Goal: Use online tool/utility: Utilize a website feature to perform a specific function

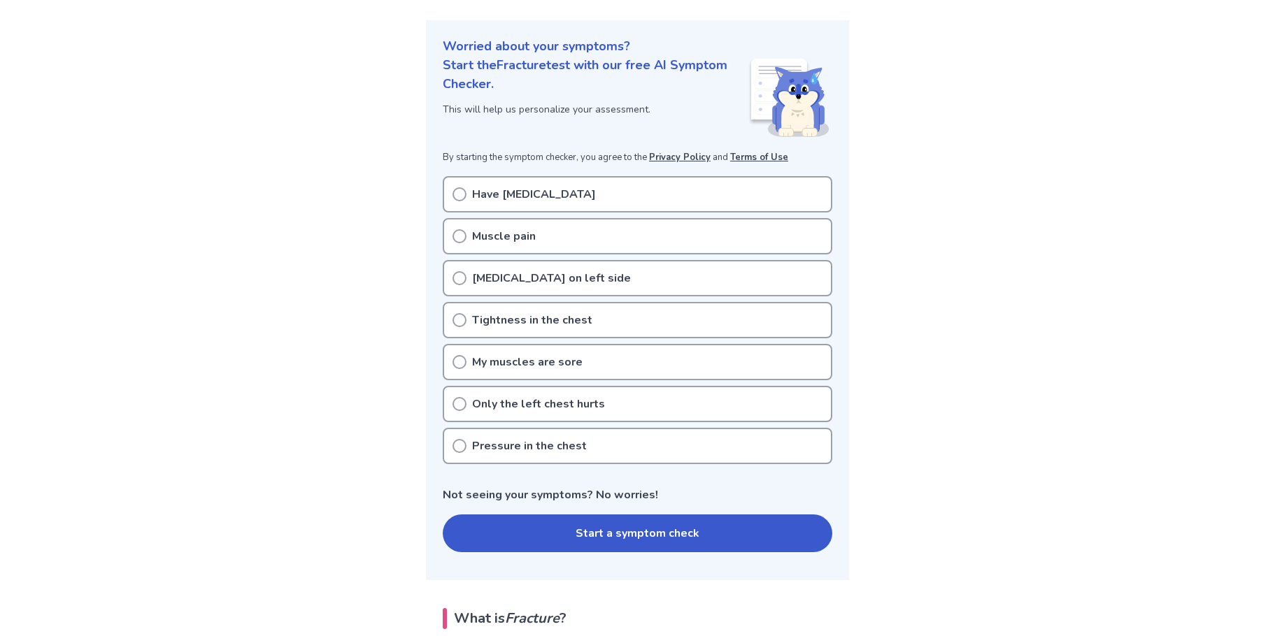
scroll to position [140, 0]
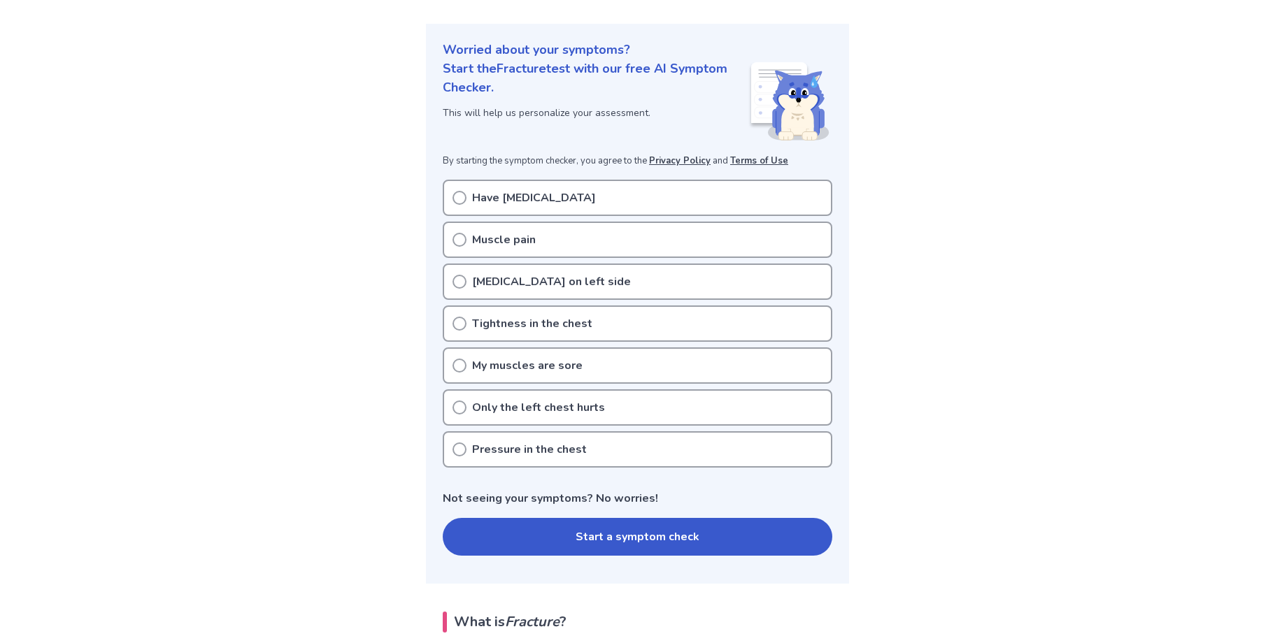
click at [578, 536] on button "Start a symptom check" at bounding box center [637, 537] width 389 height 38
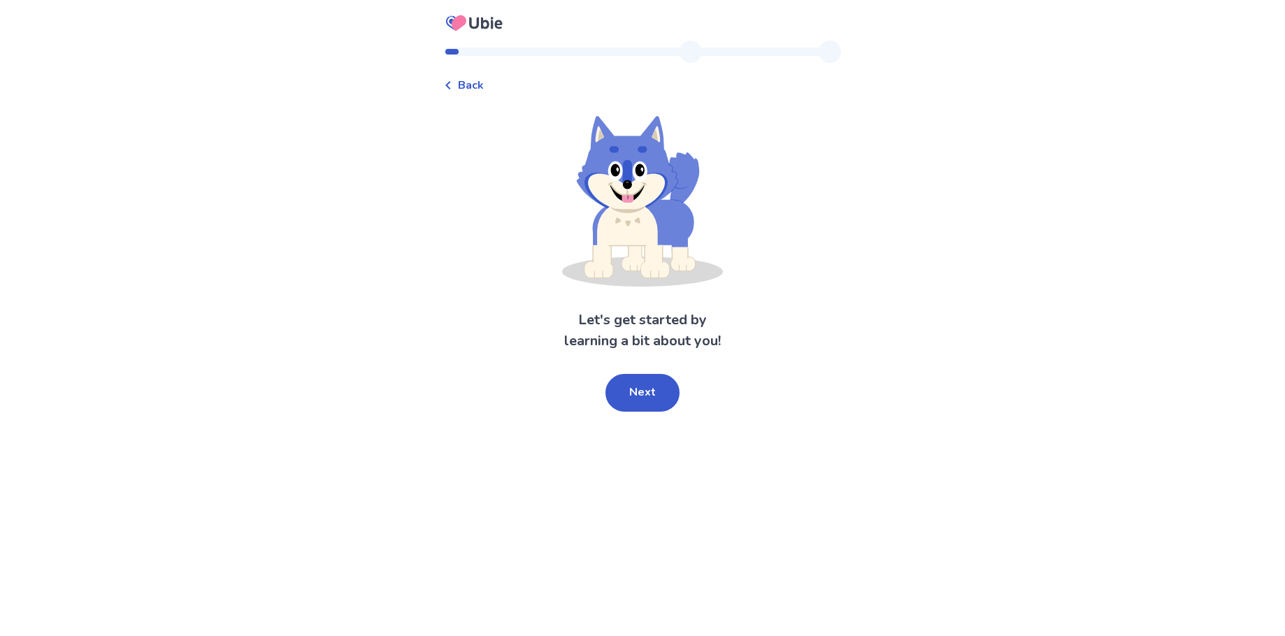
drag, startPoint x: 648, startPoint y: 392, endPoint x: 640, endPoint y: 396, distance: 8.8
click at [644, 394] on button "Next" at bounding box center [643, 393] width 74 height 38
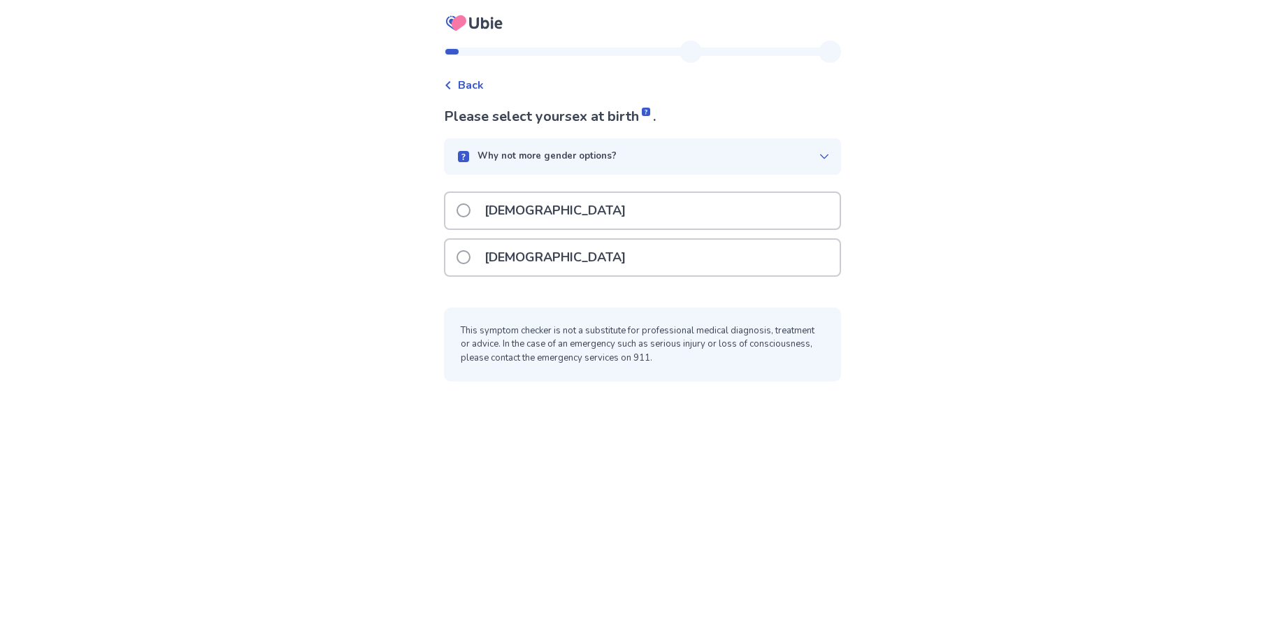
click at [638, 269] on div "[DEMOGRAPHIC_DATA]" at bounding box center [642, 258] width 394 height 36
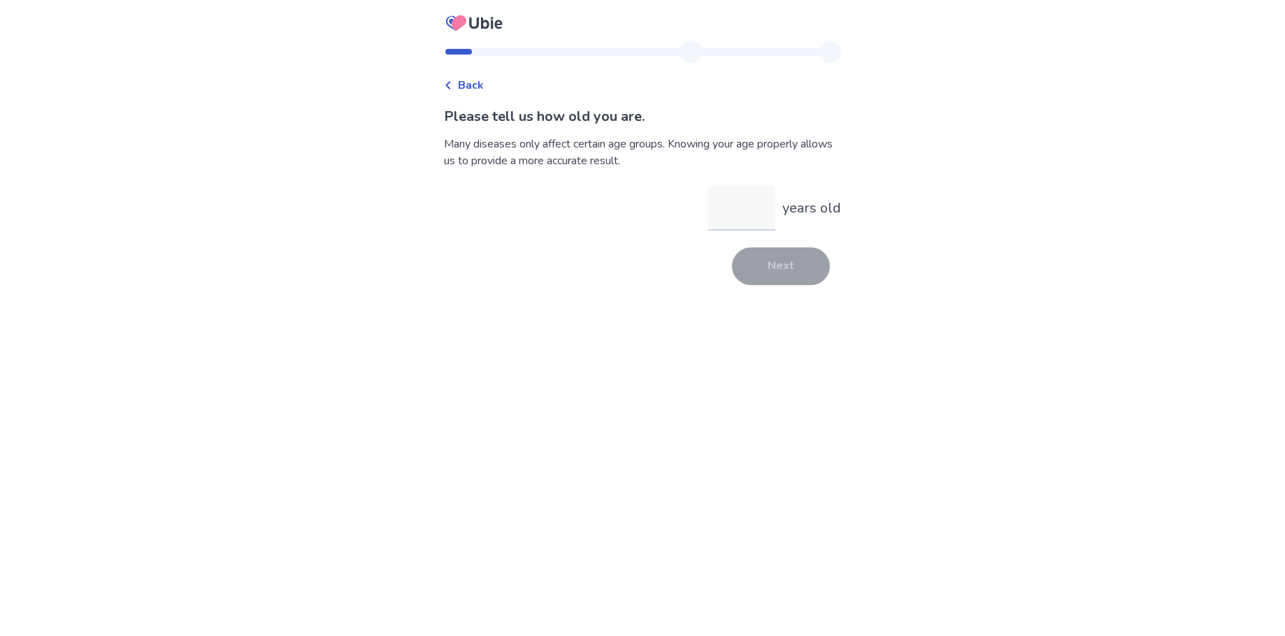
click at [745, 211] on input "years old" at bounding box center [741, 208] width 67 height 45
type input "**"
click at [789, 261] on button "Next" at bounding box center [781, 267] width 98 height 38
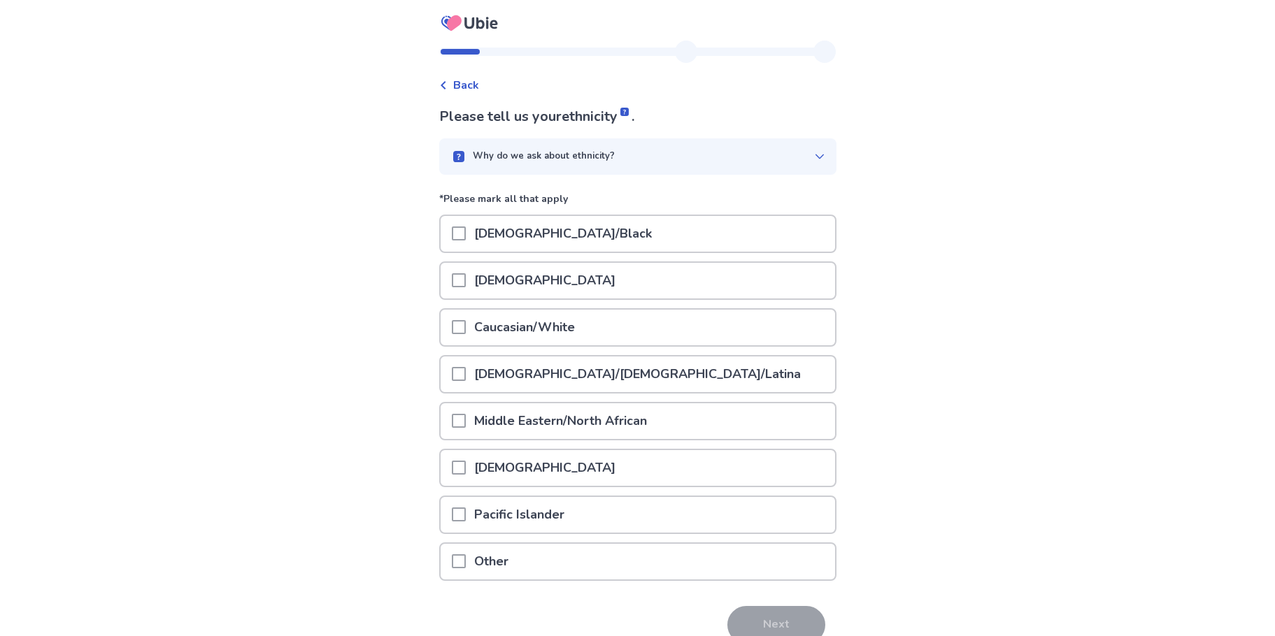
drag, startPoint x: 603, startPoint y: 374, endPoint x: 637, endPoint y: 396, distance: 40.0
click at [606, 374] on p "[DEMOGRAPHIC_DATA]/[DEMOGRAPHIC_DATA]/Latina" at bounding box center [637, 375] width 343 height 36
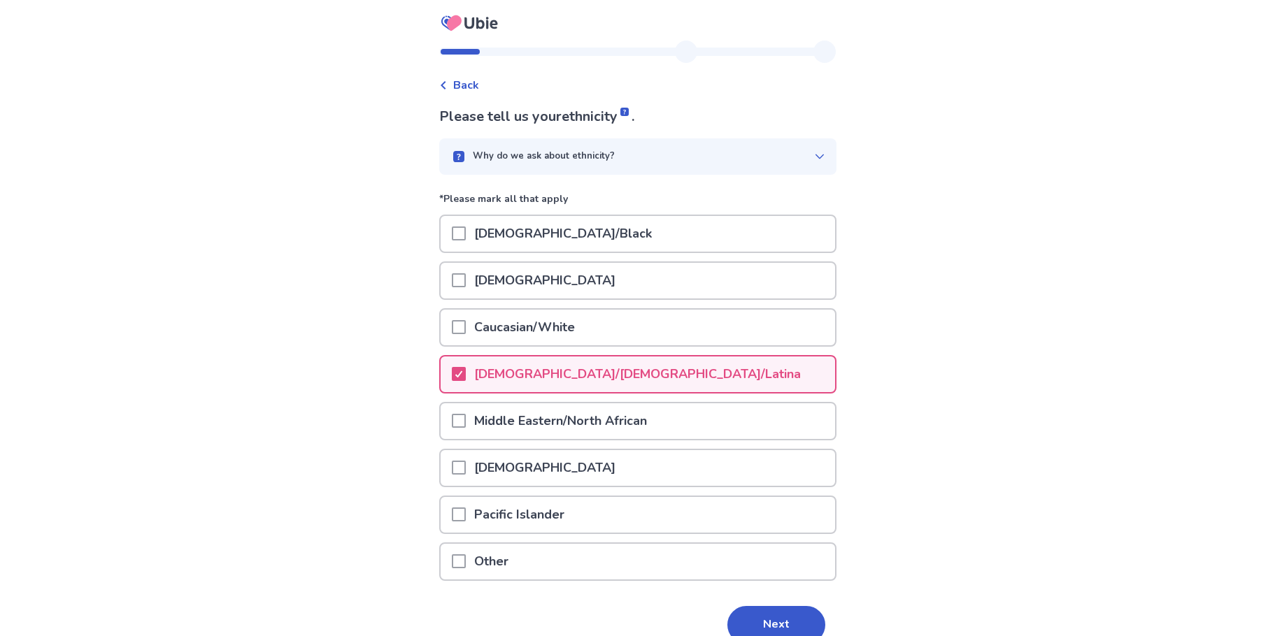
click at [764, 615] on button "Next" at bounding box center [776, 625] width 98 height 38
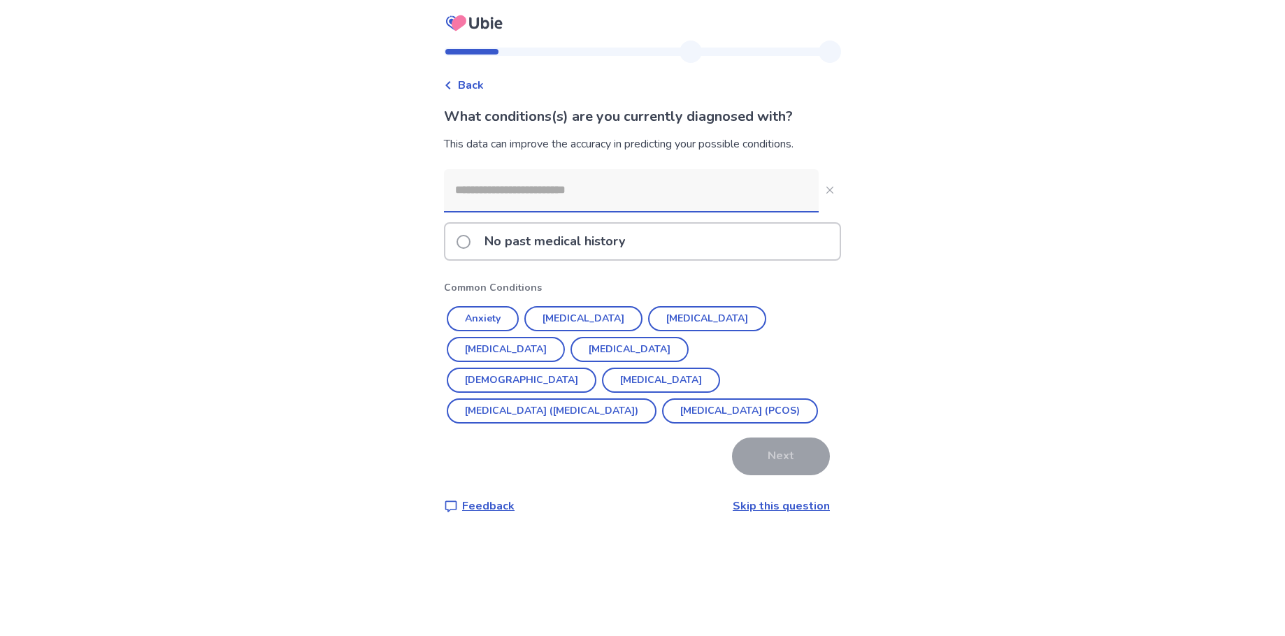
click at [522, 244] on p "No past medical history" at bounding box center [554, 242] width 157 height 36
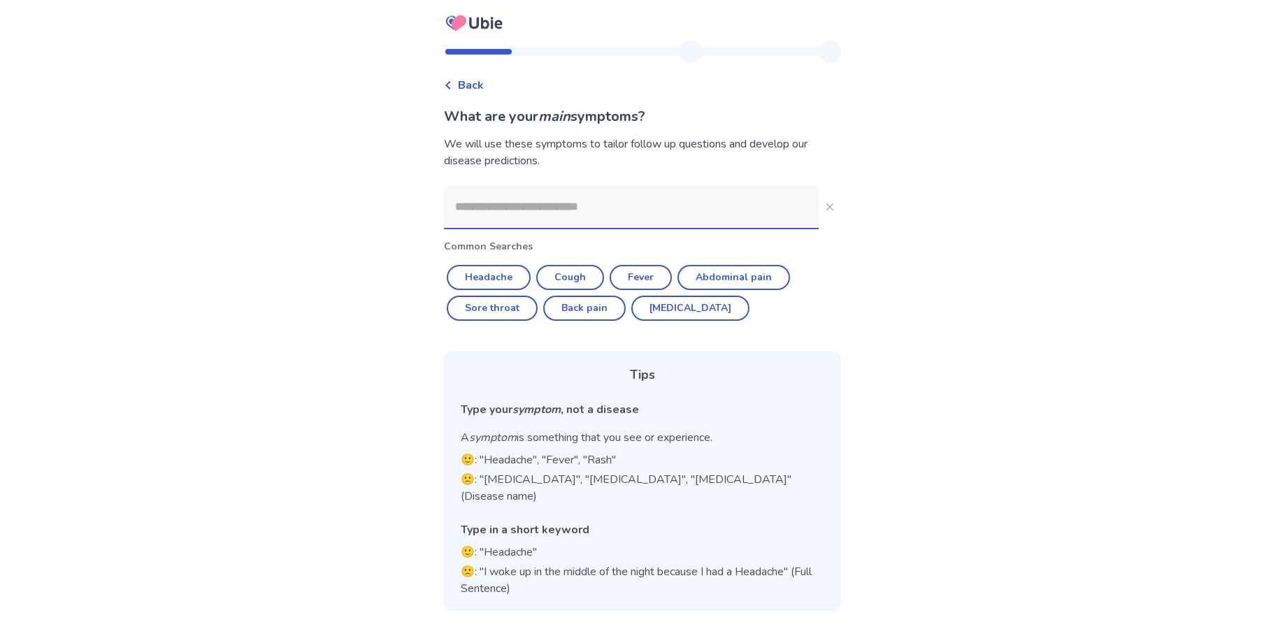
click at [572, 224] on input at bounding box center [631, 207] width 375 height 42
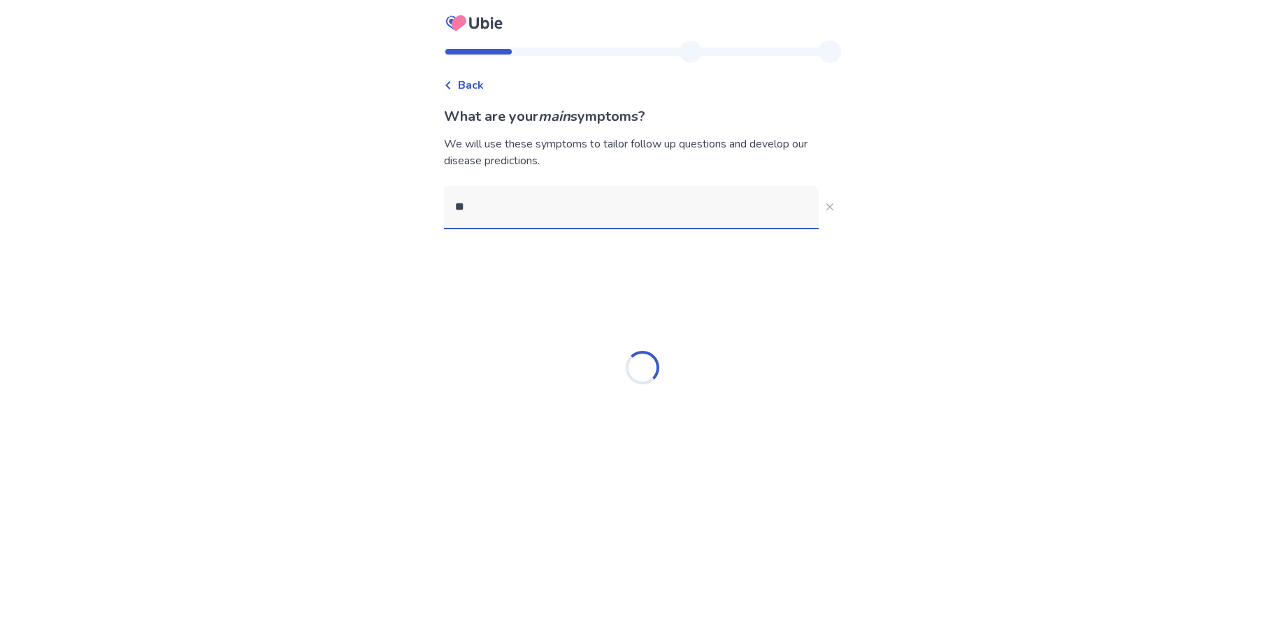
type input "*"
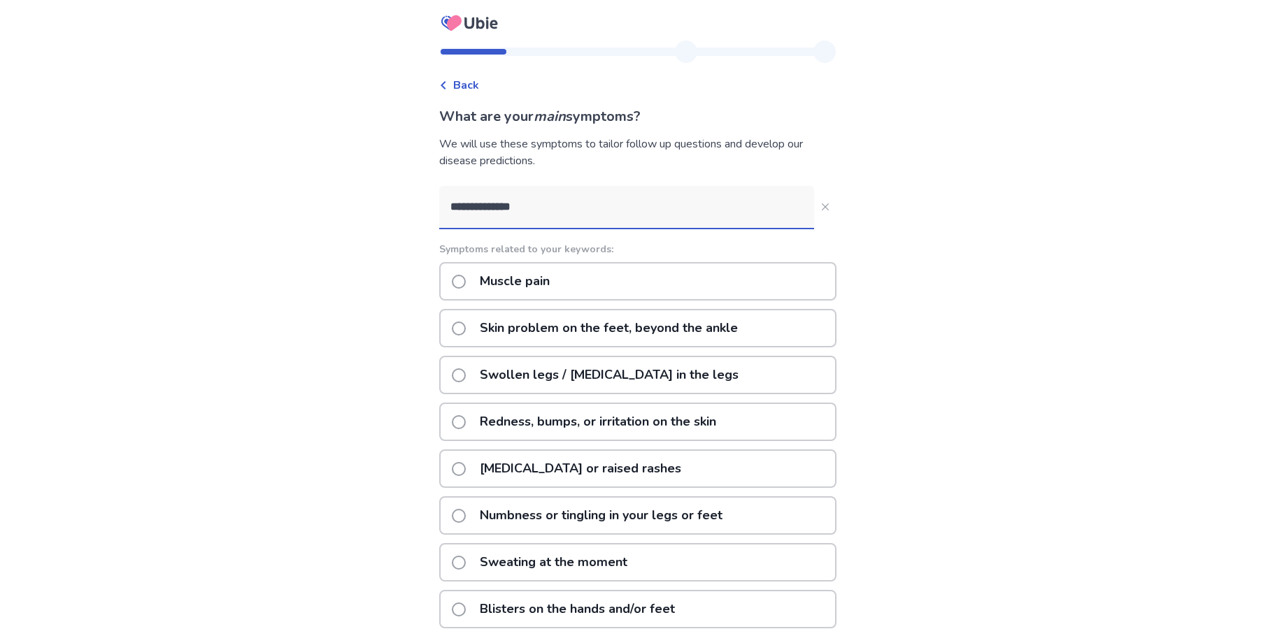
drag, startPoint x: 499, startPoint y: 210, endPoint x: 424, endPoint y: 162, distance: 89.0
click at [382, 194] on div "**********" at bounding box center [637, 396] width 1275 height 793
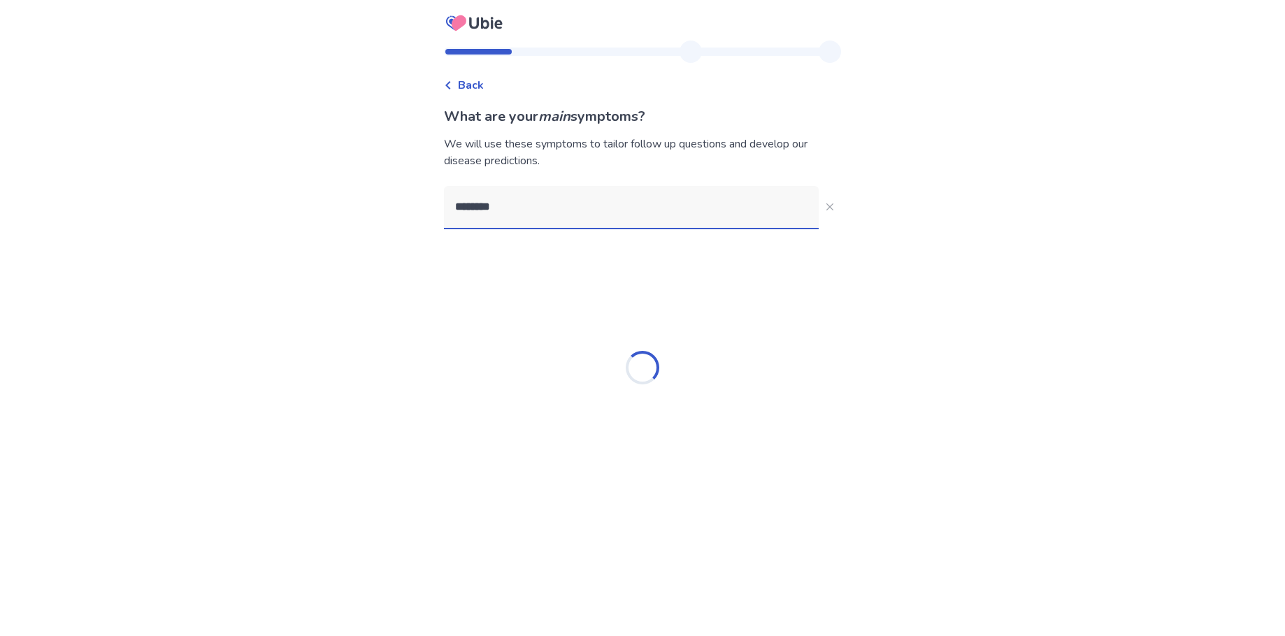
type input "*********"
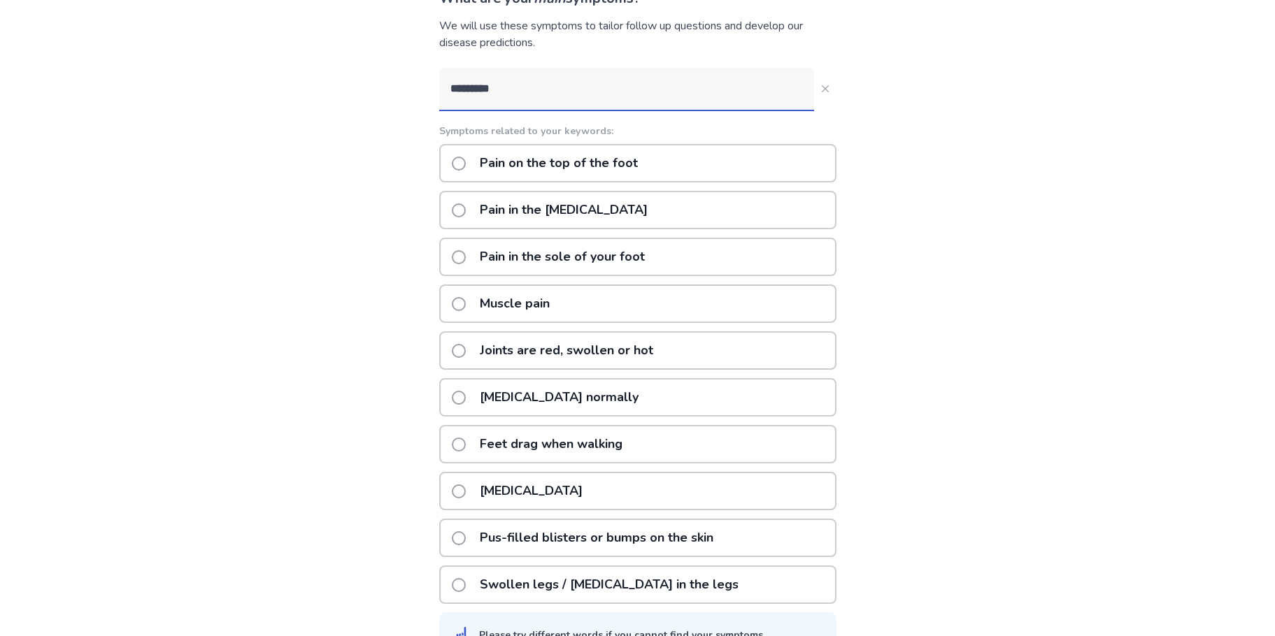
scroll to position [140, 0]
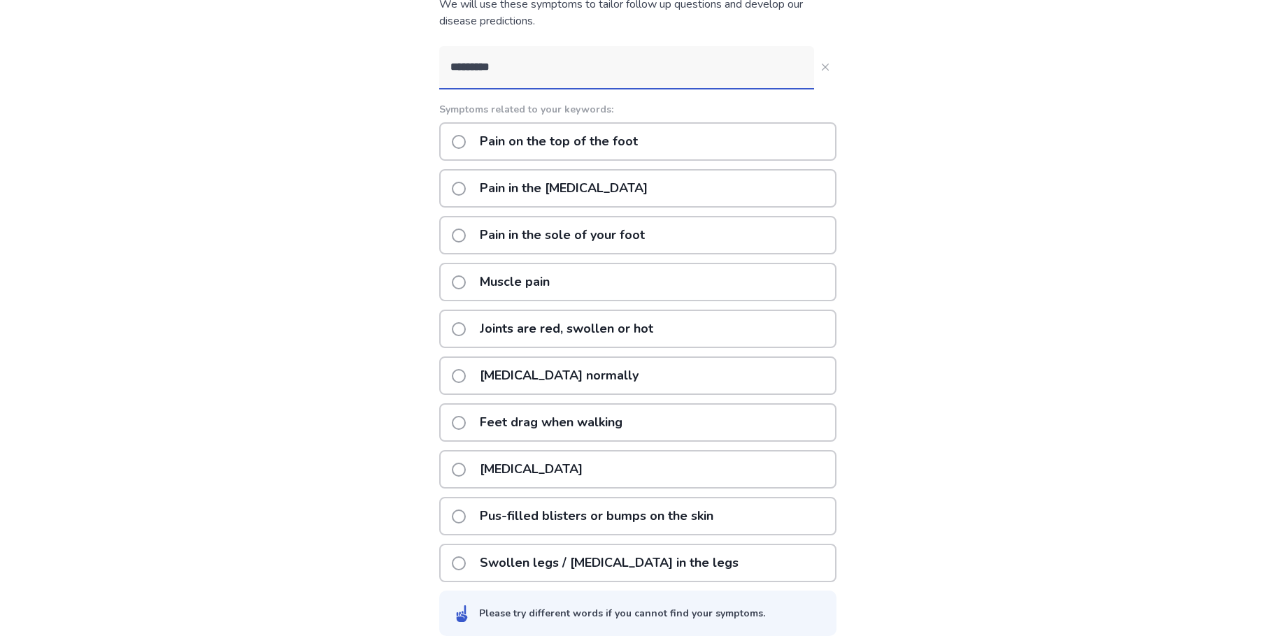
click at [620, 131] on p "Pain on the top of the foot" at bounding box center [558, 142] width 175 height 36
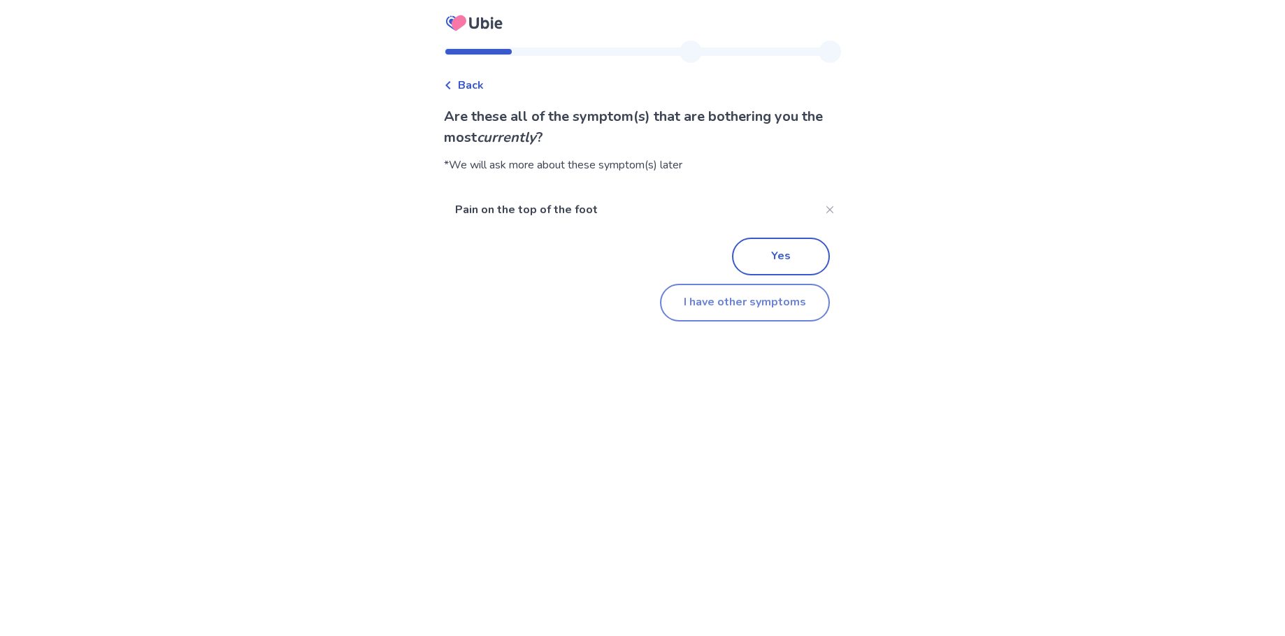
click at [736, 304] on button "I have other symptoms" at bounding box center [745, 303] width 170 height 38
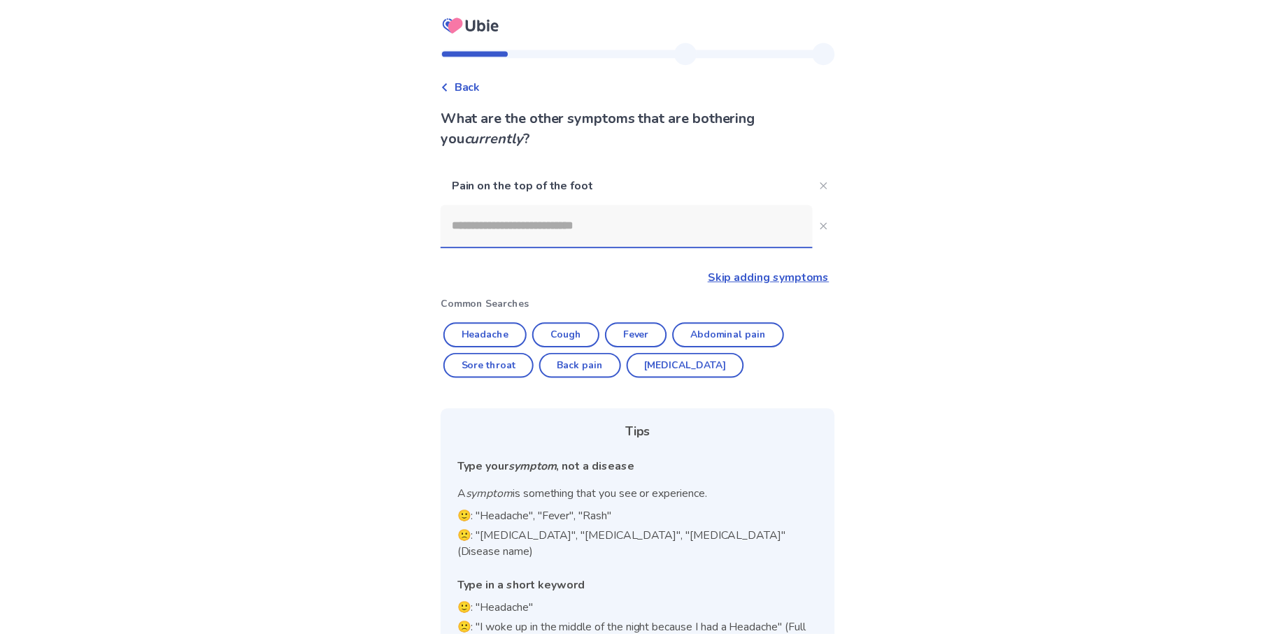
scroll to position [32, 0]
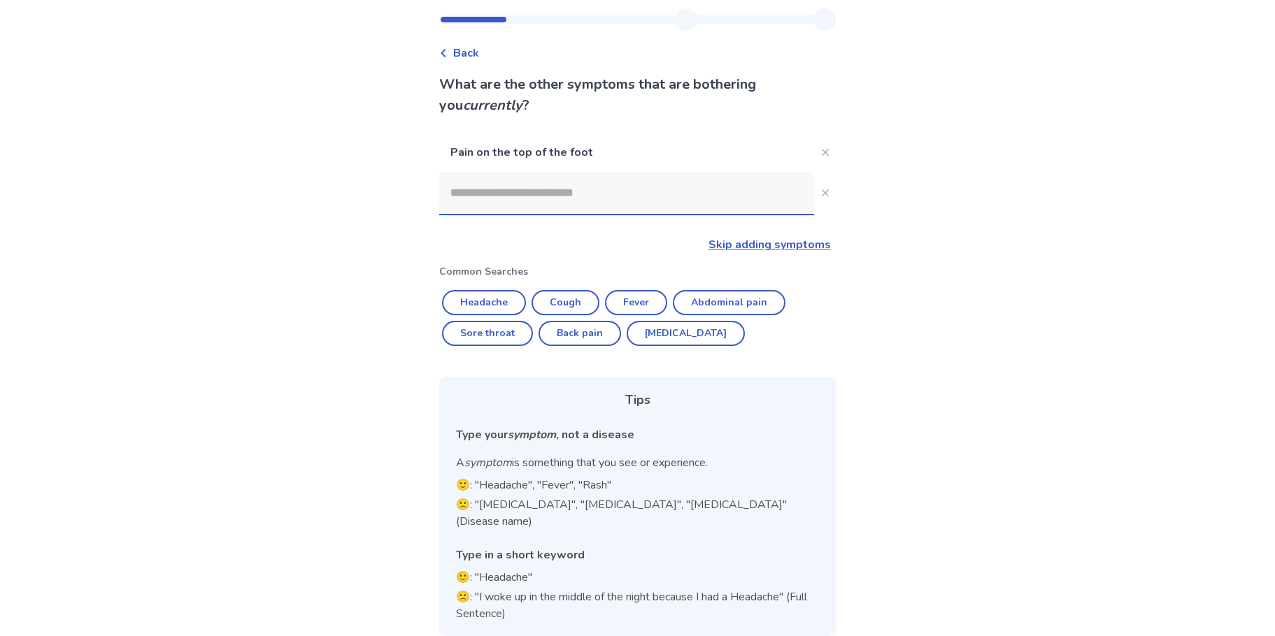
click at [545, 187] on input at bounding box center [626, 193] width 375 height 42
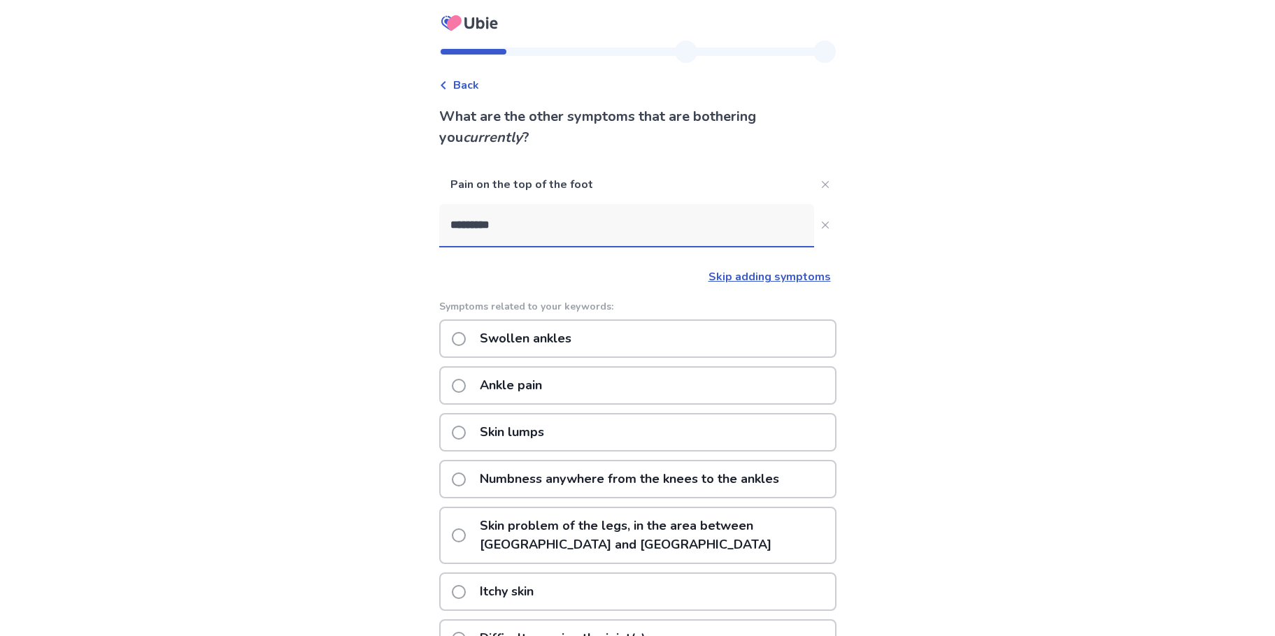
type input "*********"
click at [562, 395] on div "Ankle pain" at bounding box center [637, 385] width 397 height 38
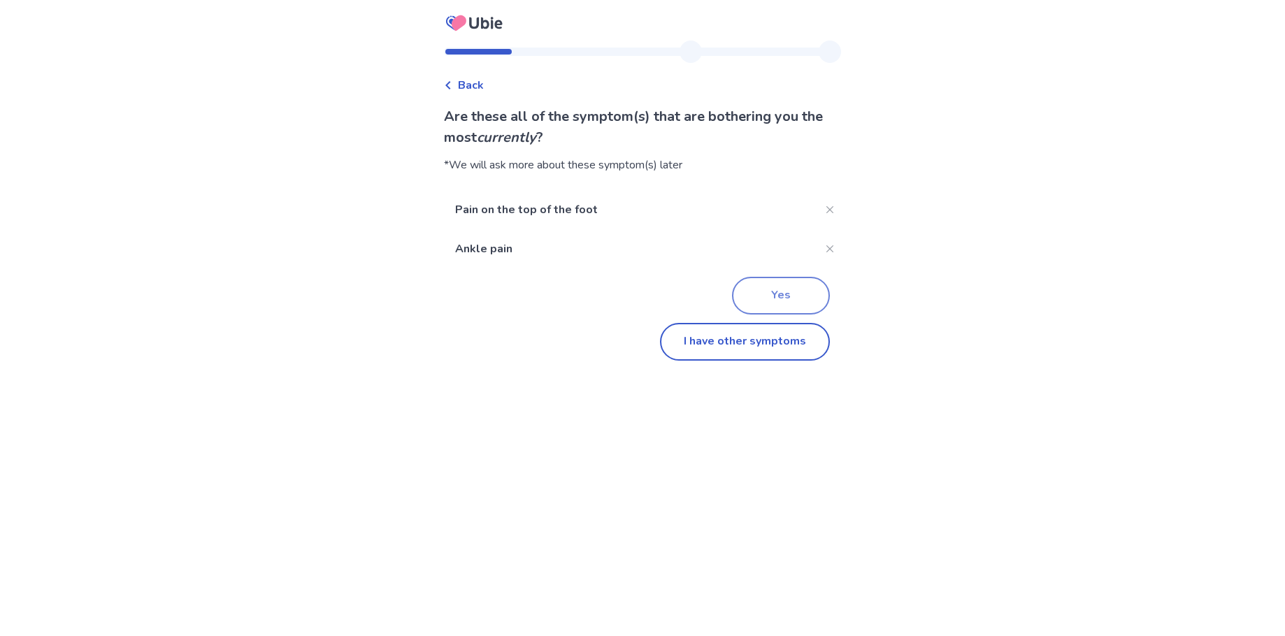
click at [785, 296] on button "Yes" at bounding box center [781, 296] width 98 height 38
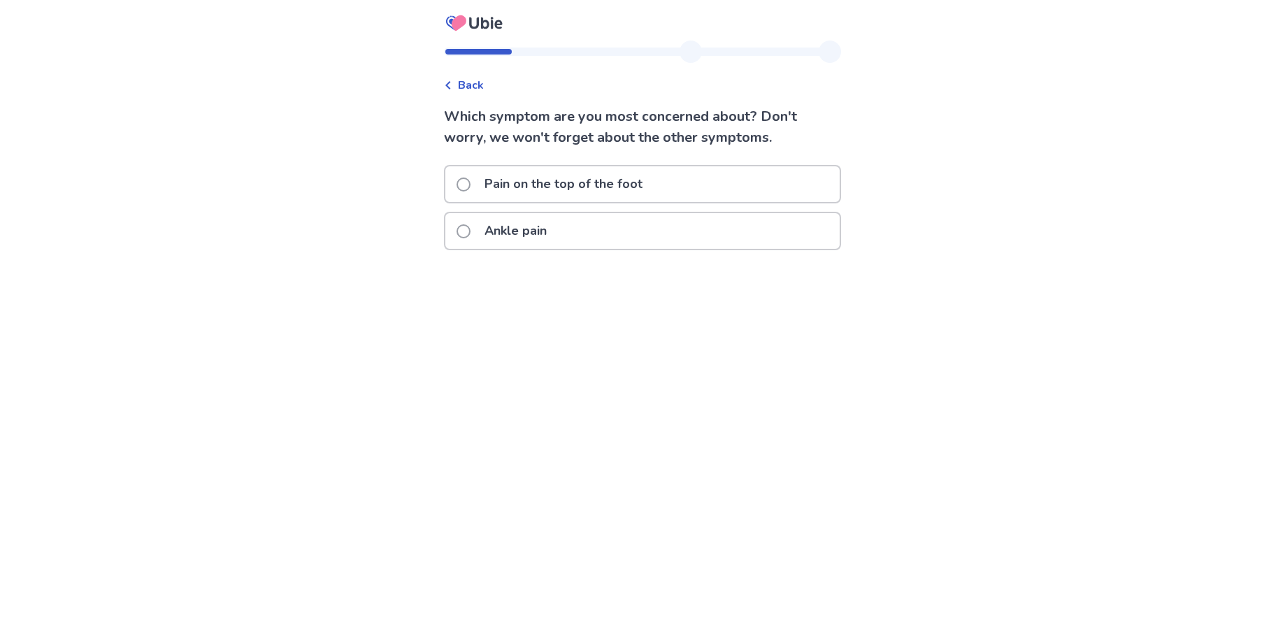
click at [661, 195] on div "Pain on the top of the foot" at bounding box center [642, 184] width 394 height 36
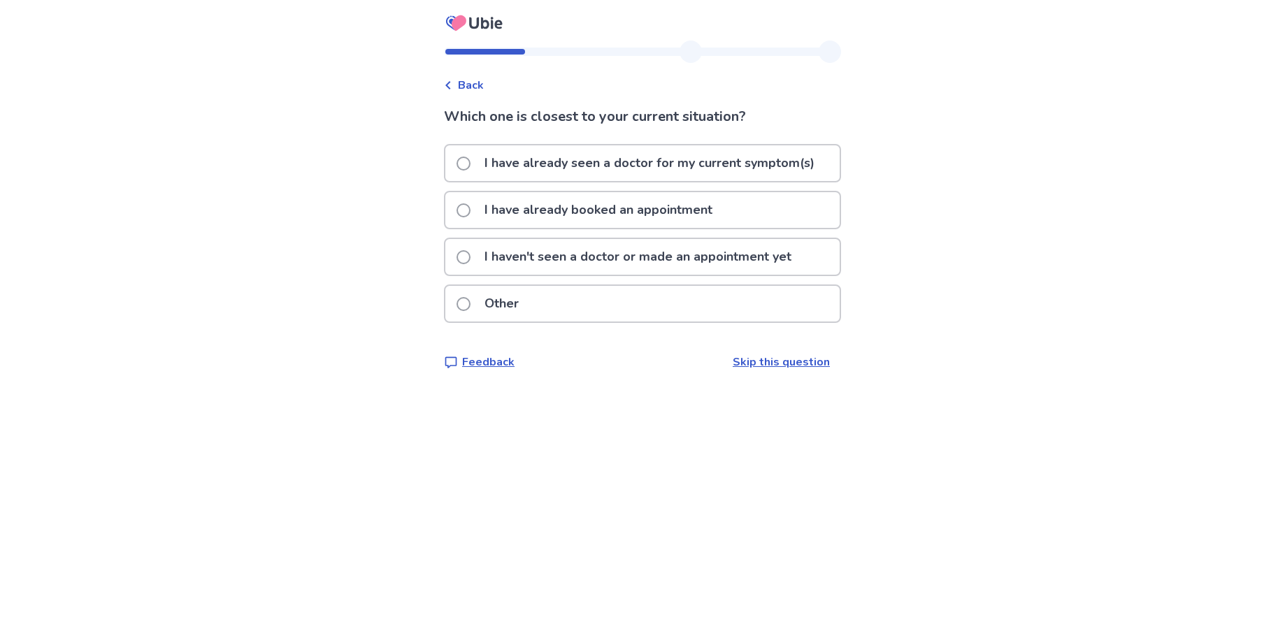
click at [642, 268] on p "I haven't seen a doctor or made an appointment yet" at bounding box center [638, 257] width 324 height 36
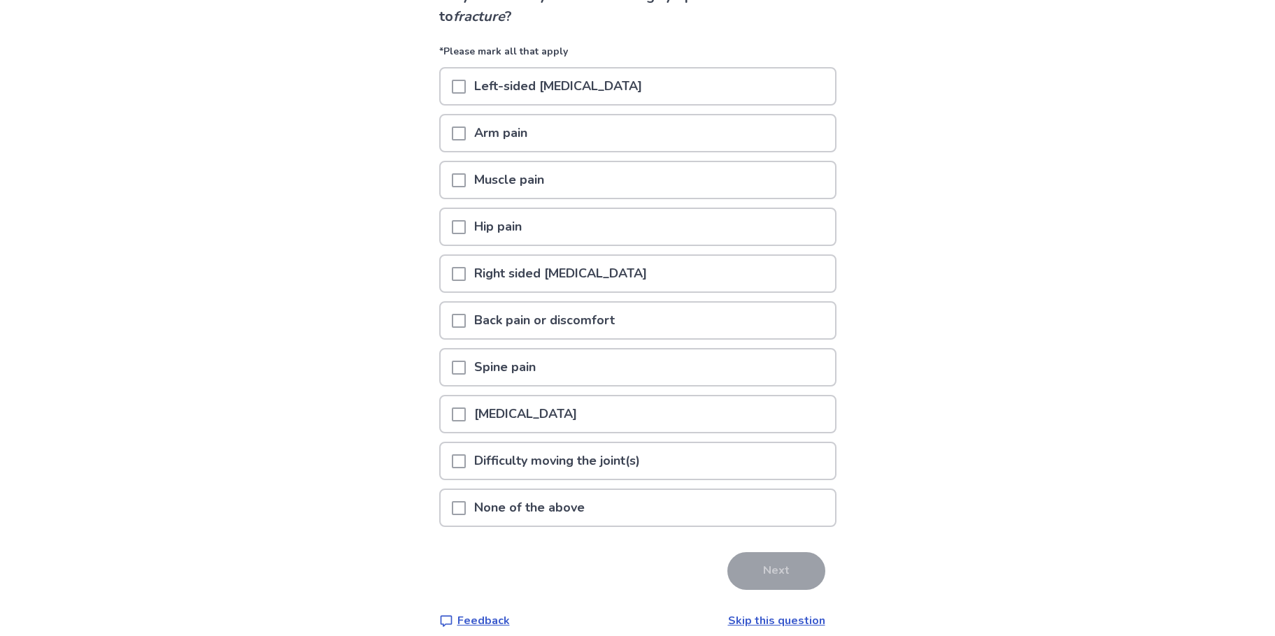
scroll to position [136, 0]
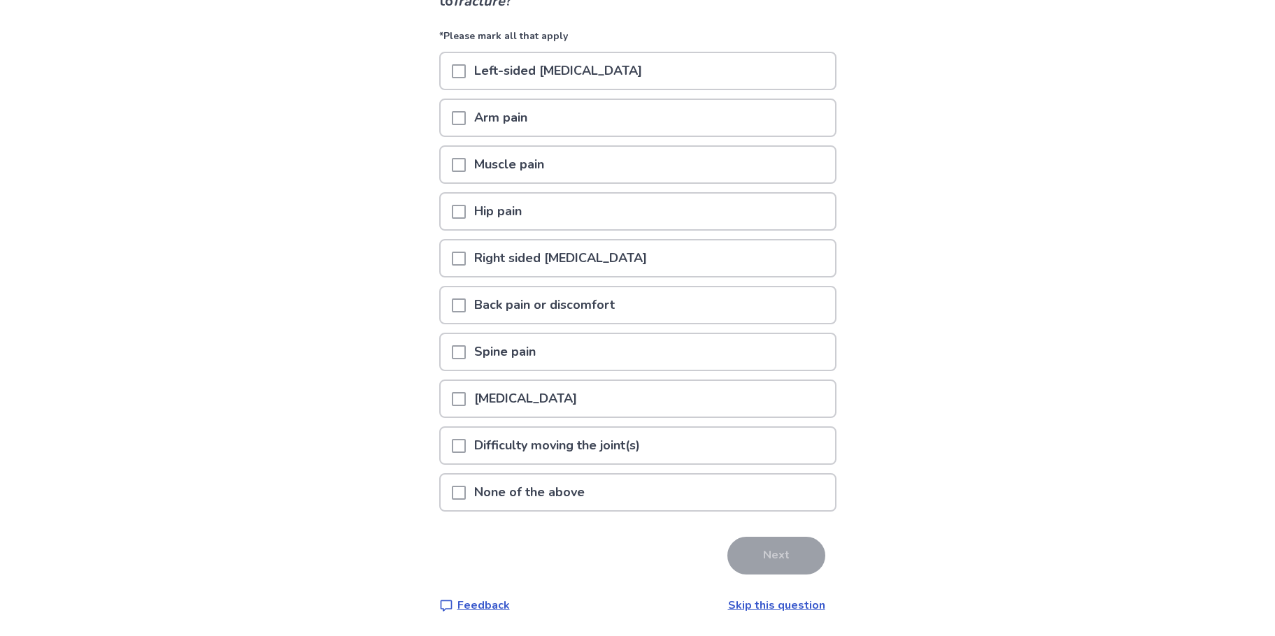
click at [551, 506] on p "None of the above" at bounding box center [529, 493] width 127 height 36
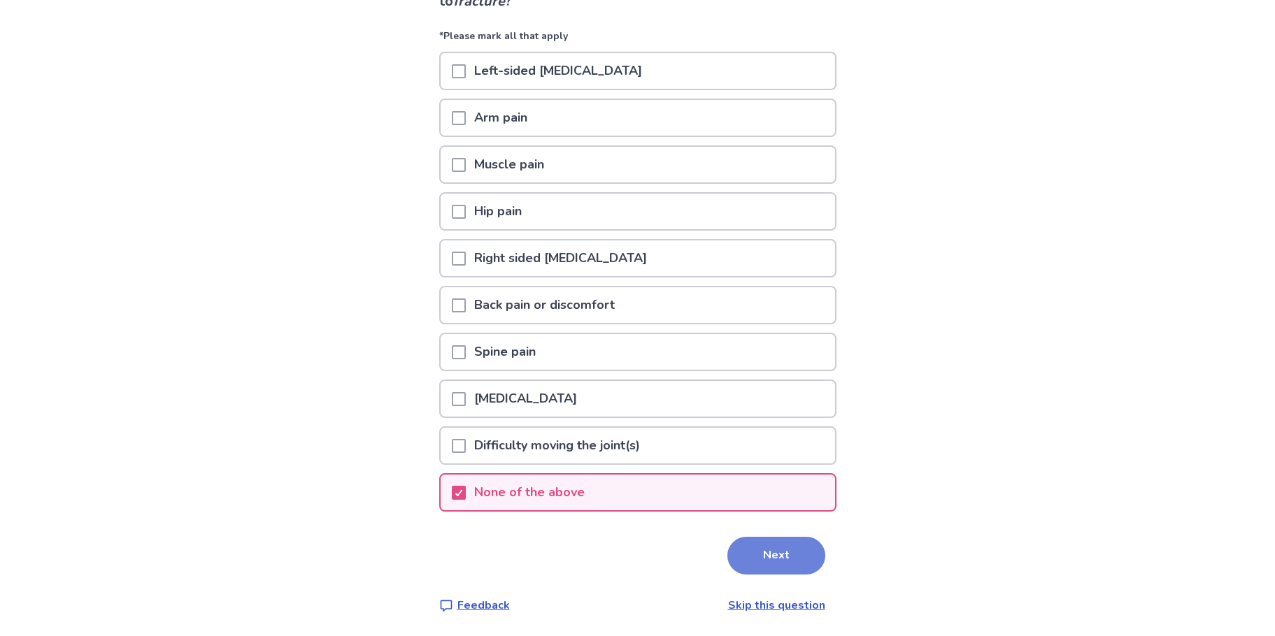
click at [781, 558] on button "Next" at bounding box center [776, 556] width 98 height 38
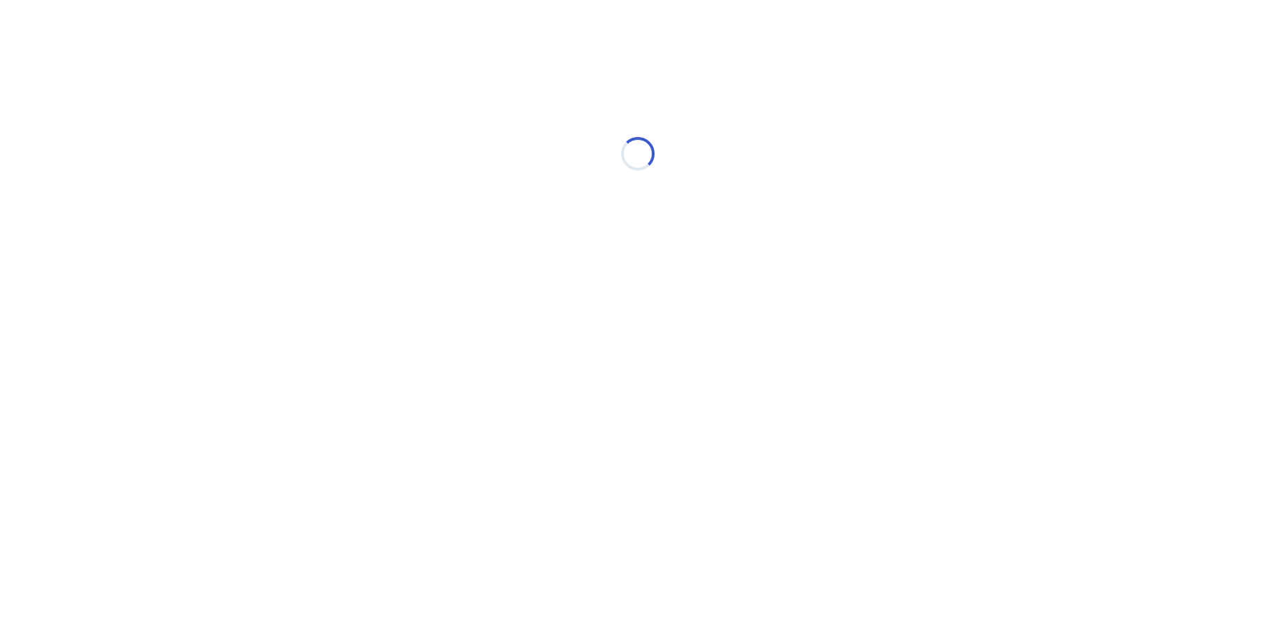
scroll to position [0, 0]
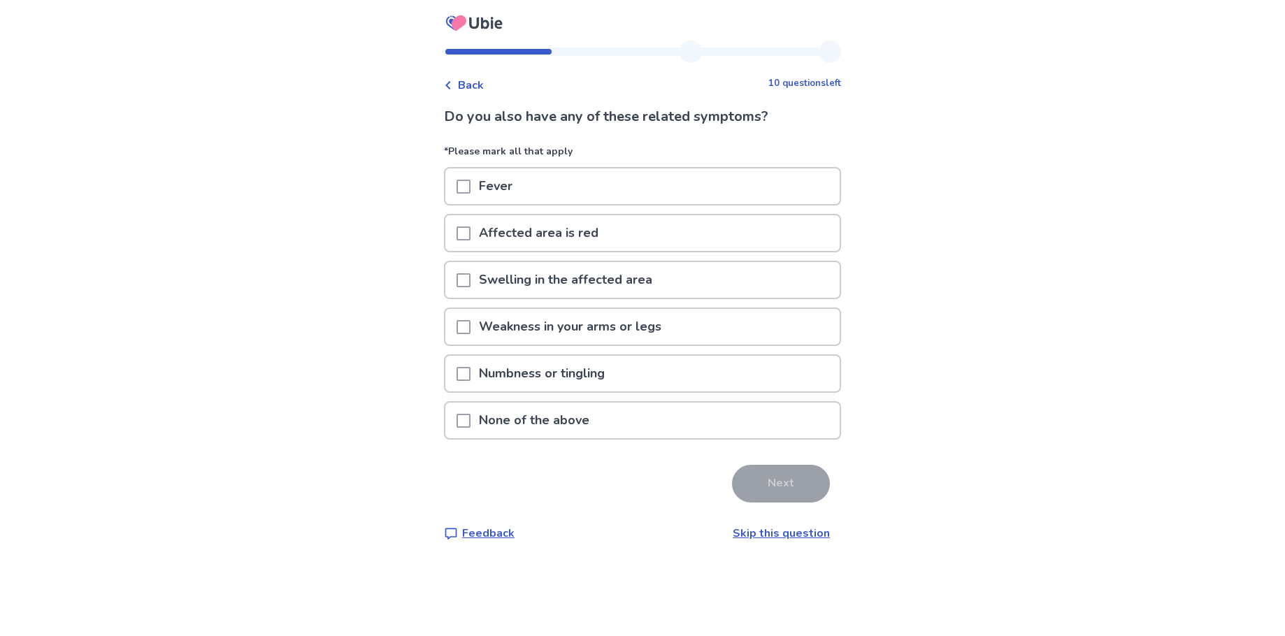
click at [617, 436] on div "None of the above" at bounding box center [642, 421] width 394 height 36
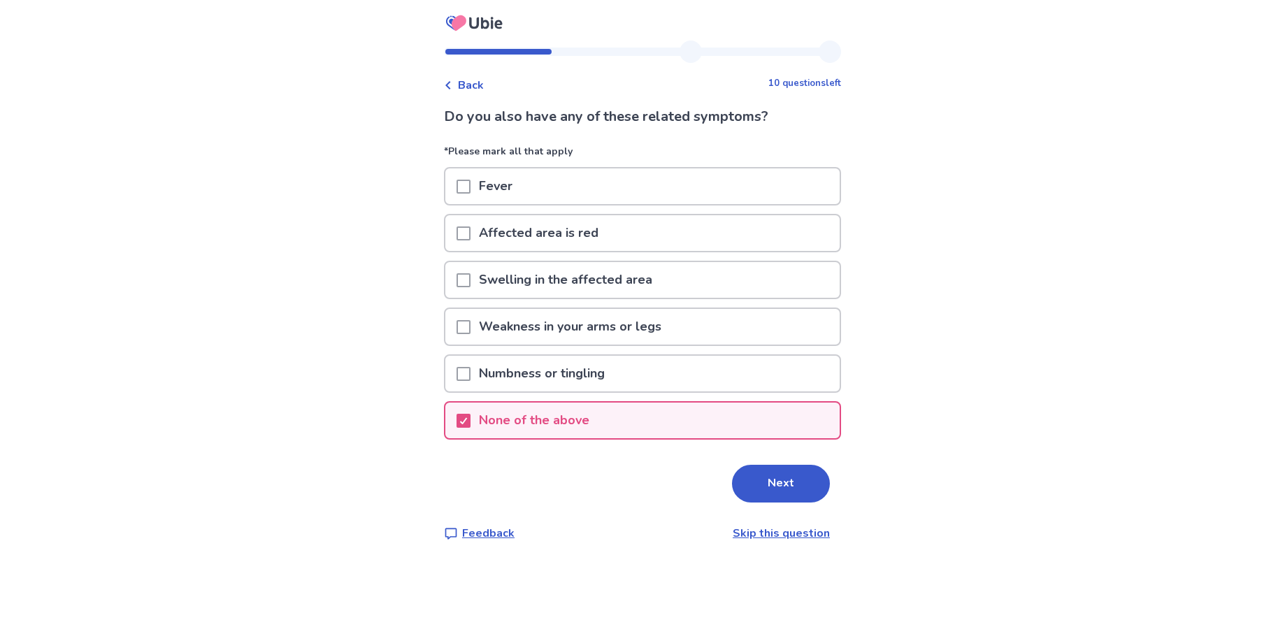
click at [760, 489] on button "Next" at bounding box center [781, 484] width 98 height 38
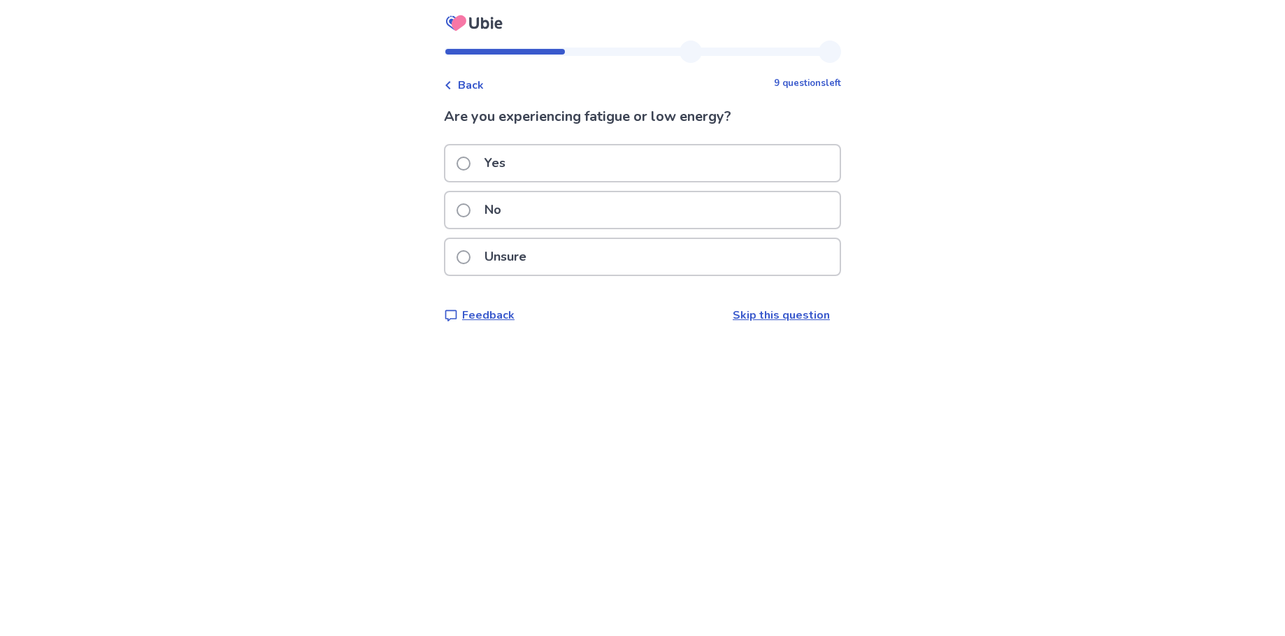
click at [554, 219] on div "No" at bounding box center [642, 210] width 394 height 36
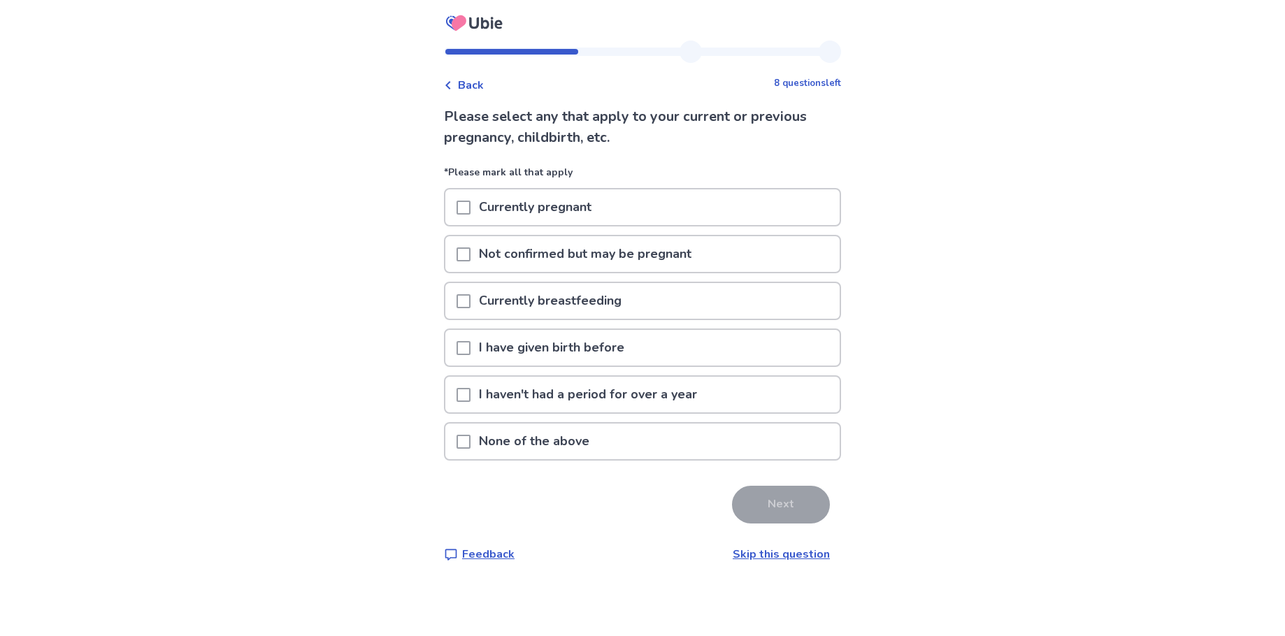
click at [617, 446] on div "None of the above" at bounding box center [642, 442] width 394 height 36
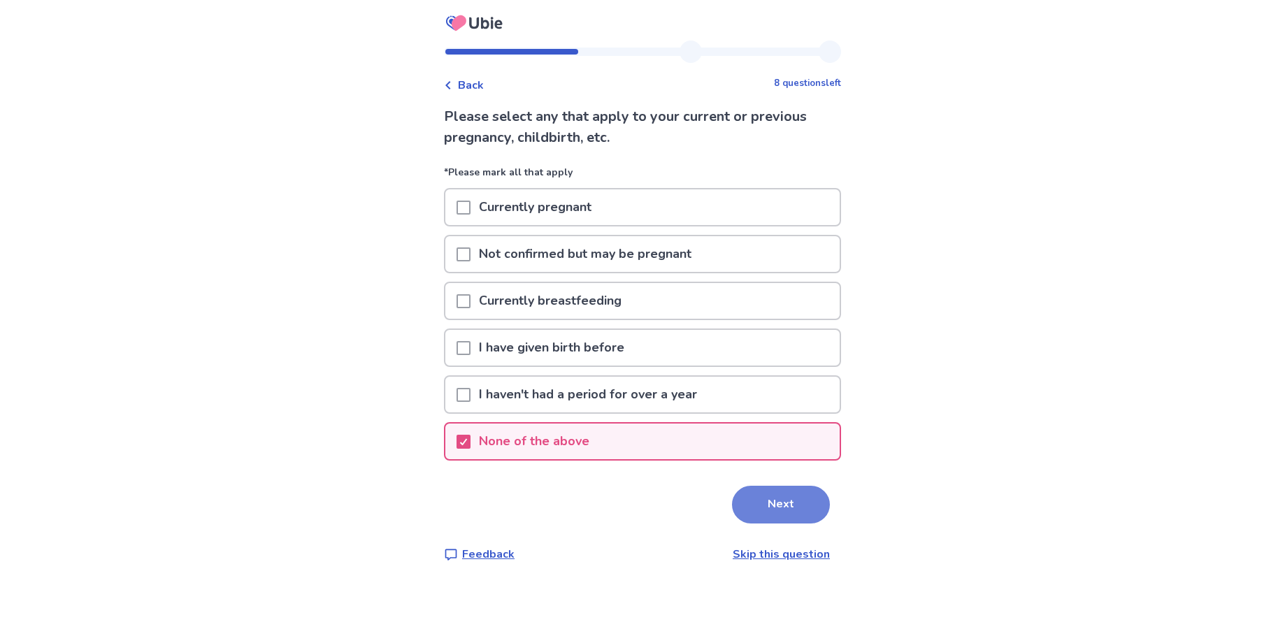
click at [782, 517] on button "Next" at bounding box center [781, 505] width 98 height 38
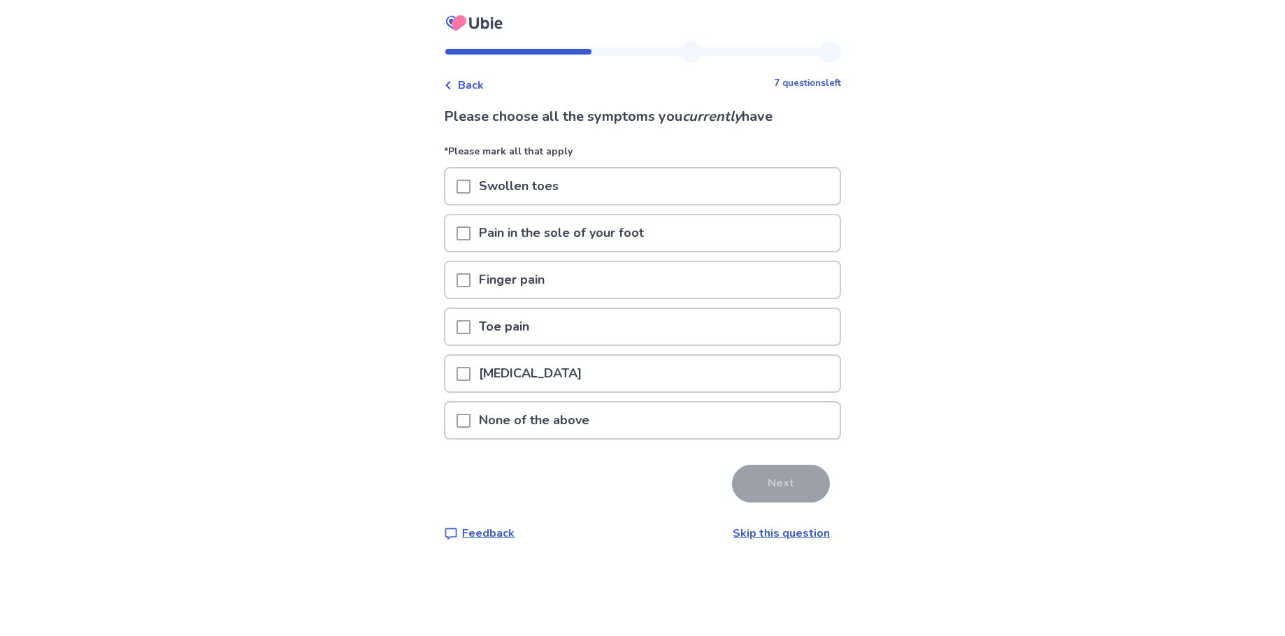
click at [553, 337] on div "Toe pain" at bounding box center [642, 327] width 394 height 36
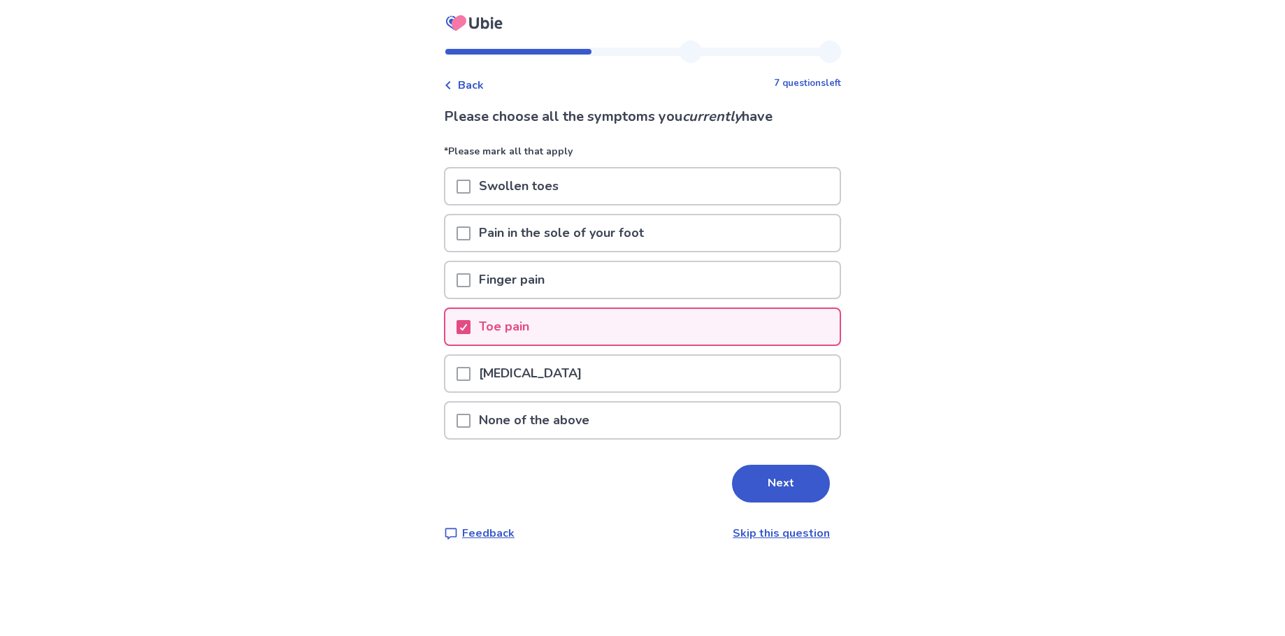
click at [555, 327] on div "Toe pain" at bounding box center [642, 327] width 394 height 36
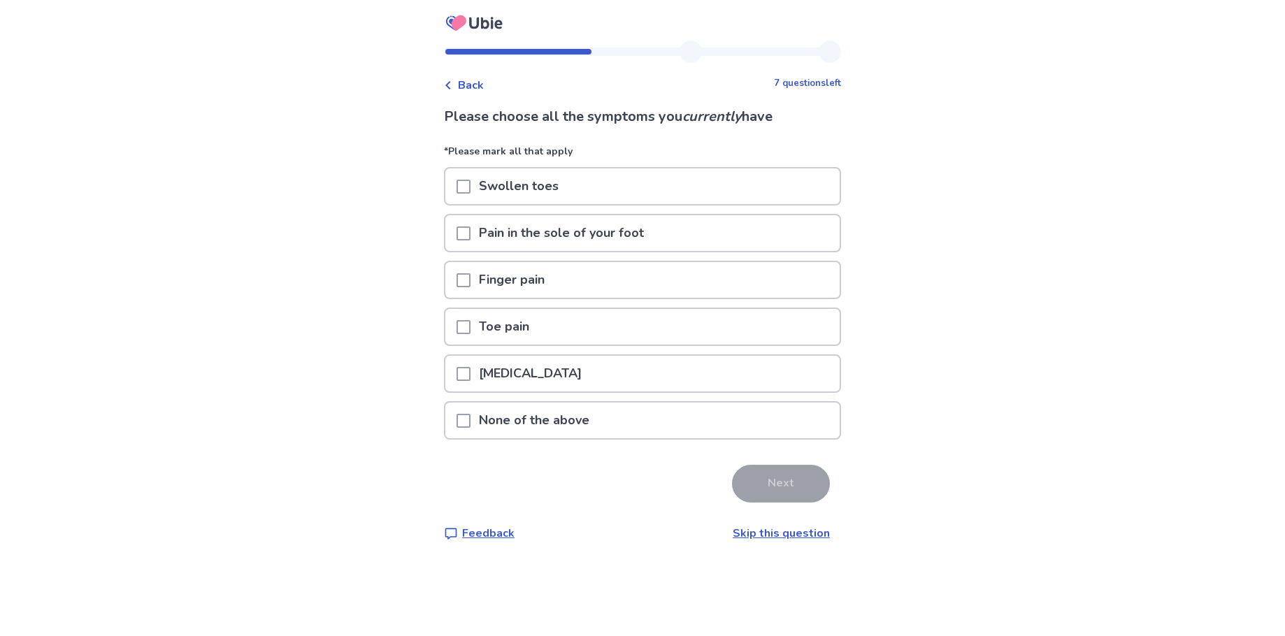
drag, startPoint x: 614, startPoint y: 426, endPoint x: 621, endPoint y: 429, distance: 7.5
click at [615, 426] on div "None of the above" at bounding box center [642, 421] width 394 height 36
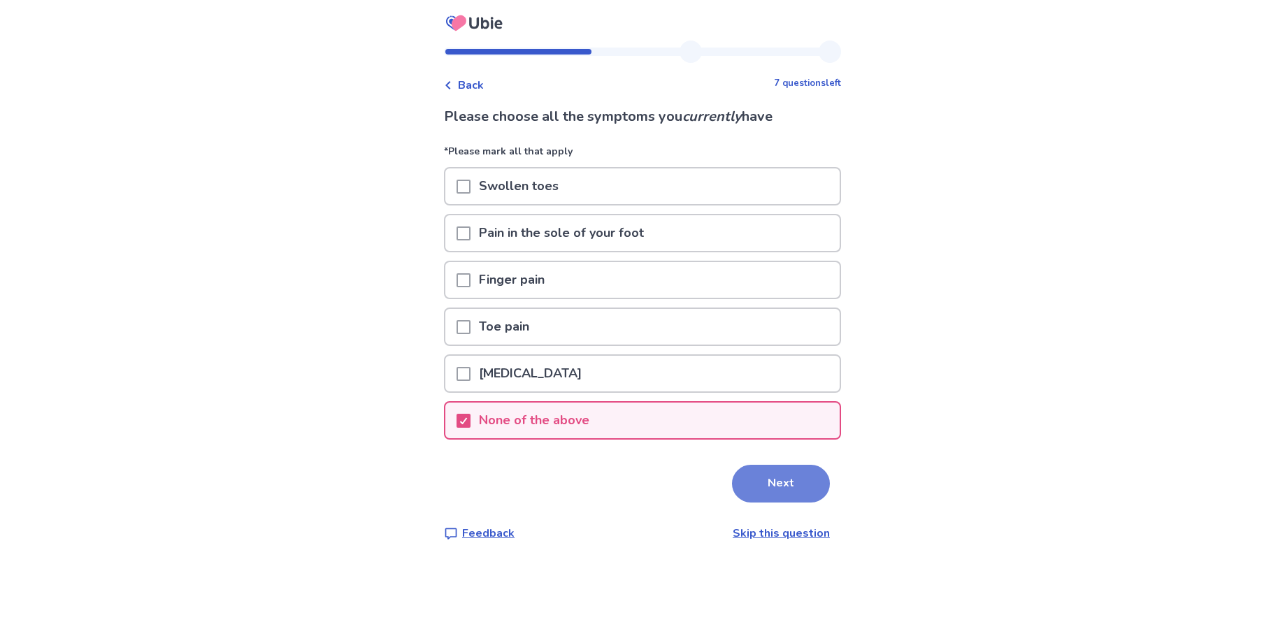
click at [785, 489] on button "Next" at bounding box center [781, 484] width 98 height 38
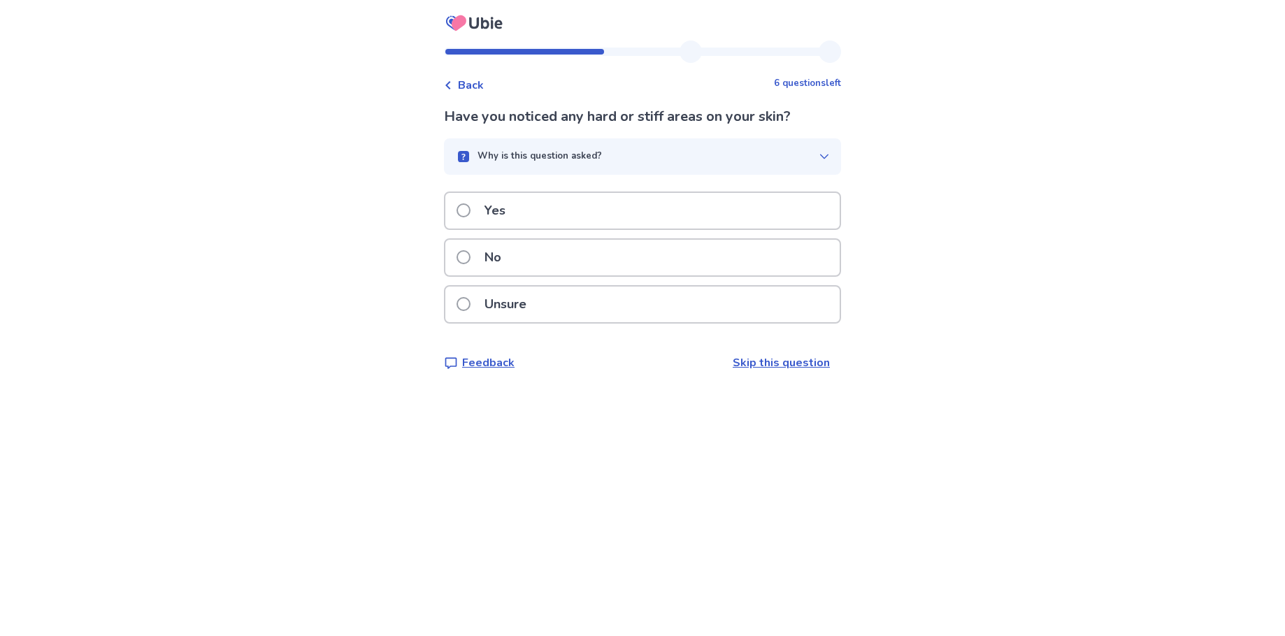
click at [576, 268] on div "No" at bounding box center [642, 258] width 394 height 36
click at [573, 266] on div "No" at bounding box center [642, 258] width 394 height 36
click at [537, 214] on div "Yes" at bounding box center [642, 211] width 394 height 36
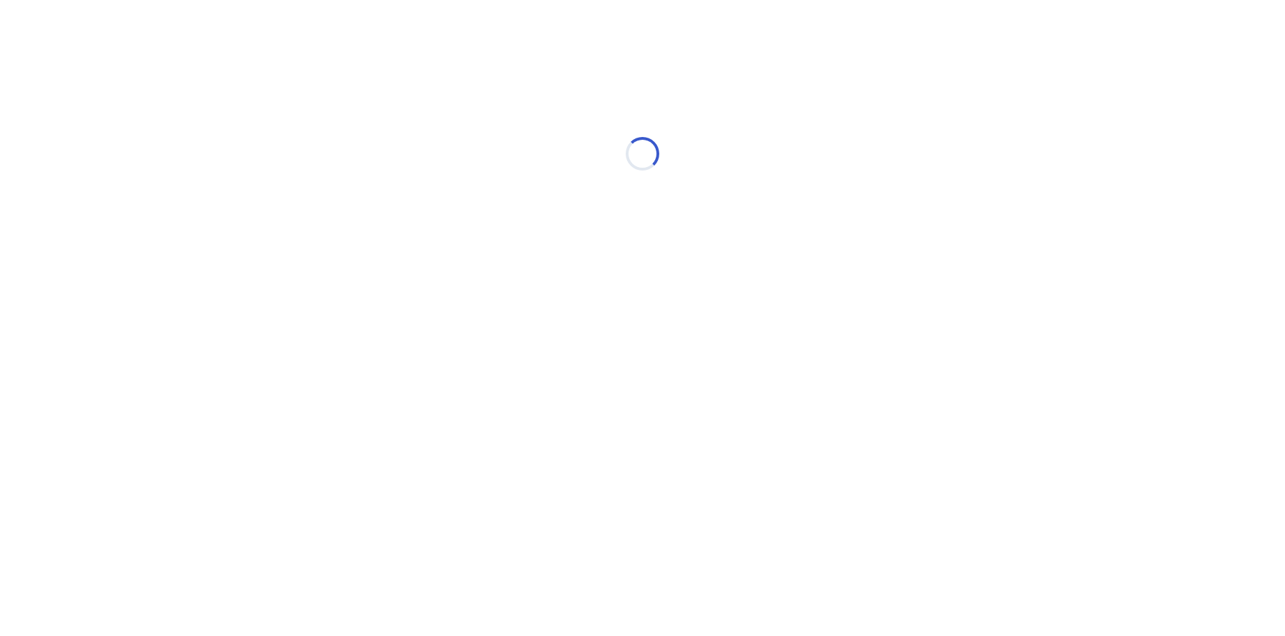
select select "*"
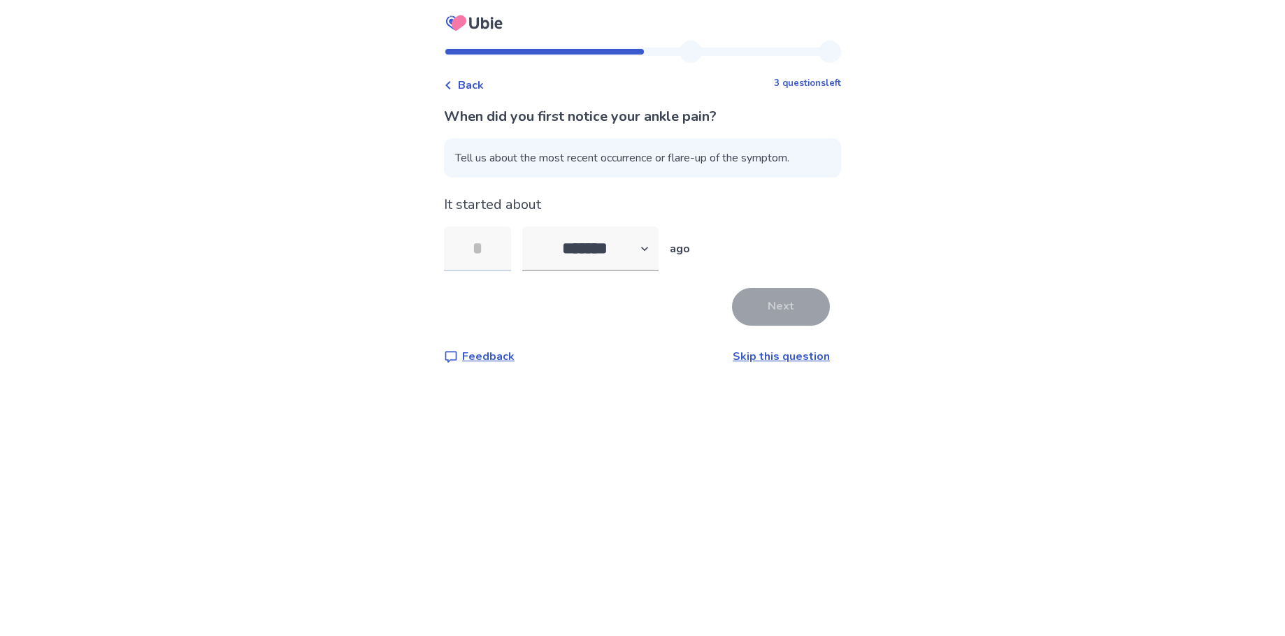
click at [507, 256] on input "tel" at bounding box center [477, 249] width 67 height 45
type input "**"
click at [774, 296] on button "Next" at bounding box center [781, 307] width 98 height 38
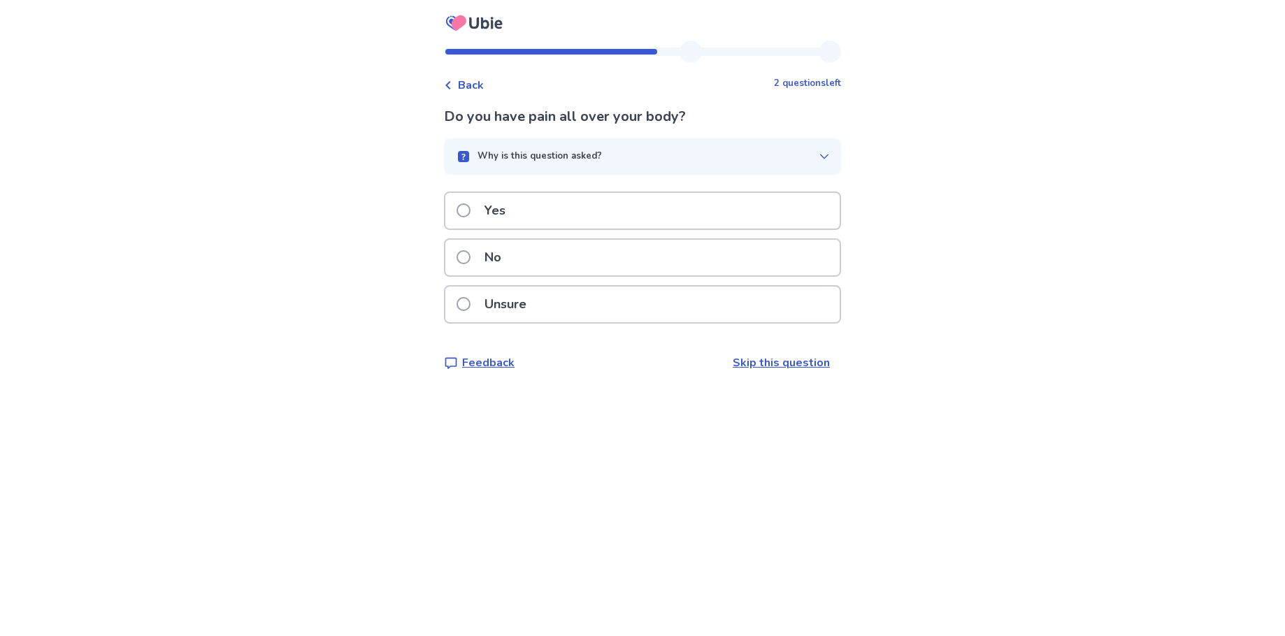
click at [560, 257] on div "No" at bounding box center [642, 258] width 394 height 36
click at [514, 215] on p "Yes" at bounding box center [495, 211] width 38 height 36
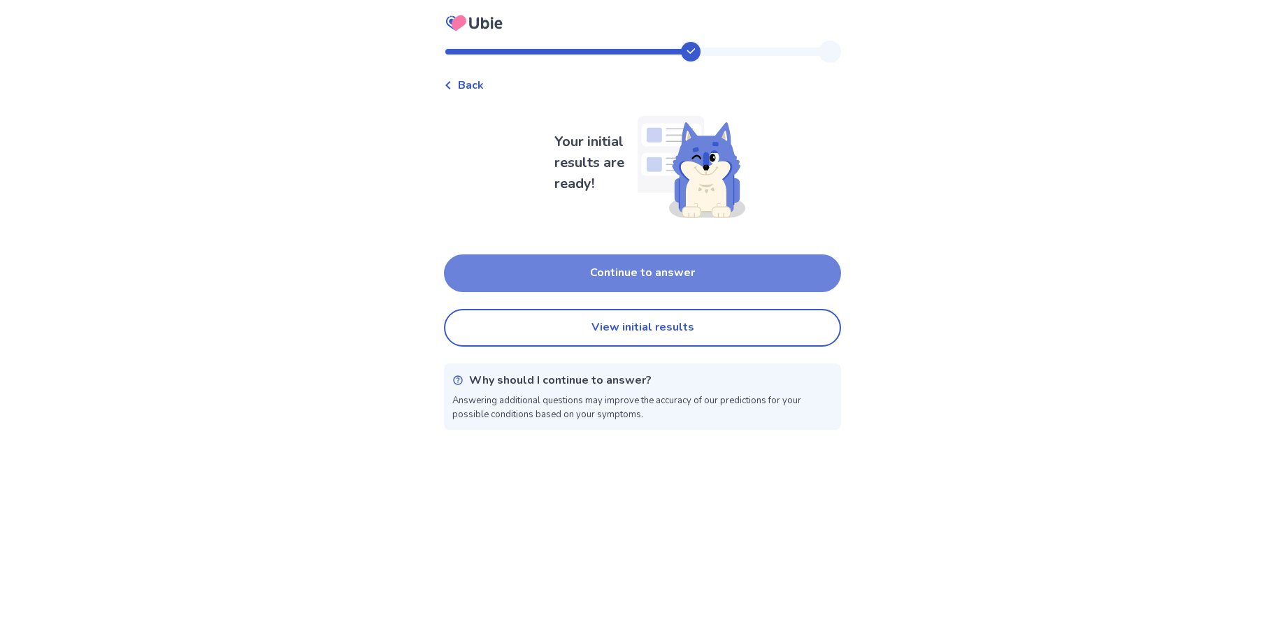
click at [695, 276] on button "Continue to answer" at bounding box center [642, 274] width 397 height 38
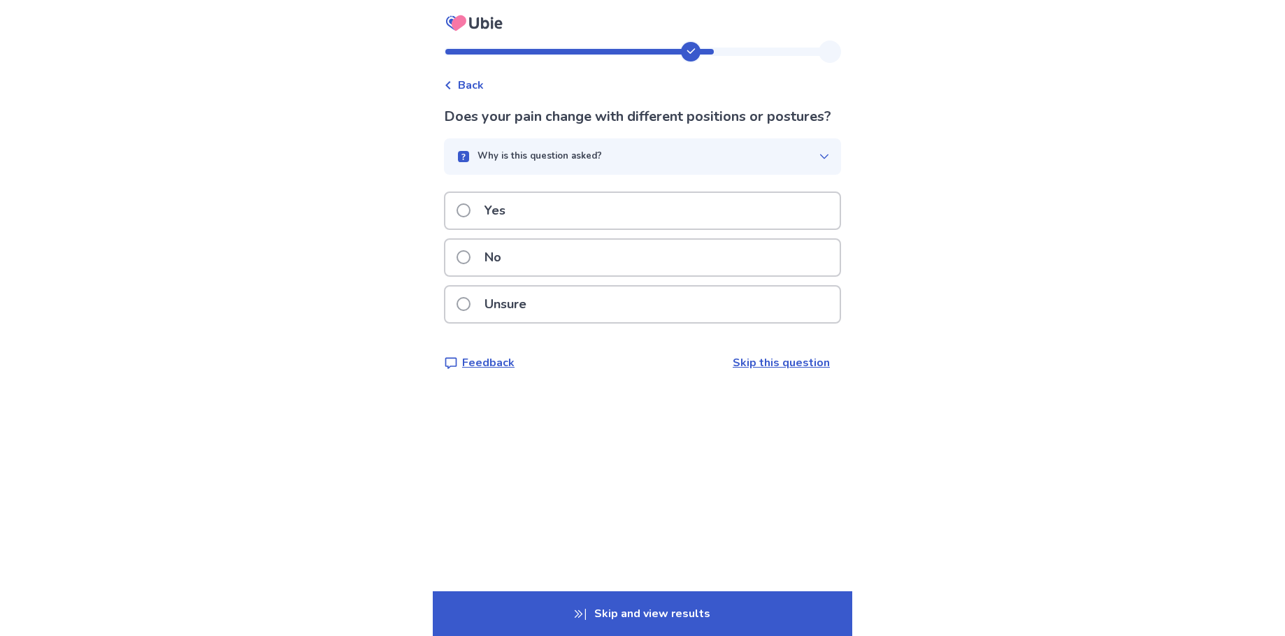
click at [534, 275] on div "No" at bounding box center [642, 258] width 394 height 36
click at [528, 252] on div "No" at bounding box center [642, 258] width 394 height 36
click at [527, 264] on div "No" at bounding box center [642, 258] width 394 height 36
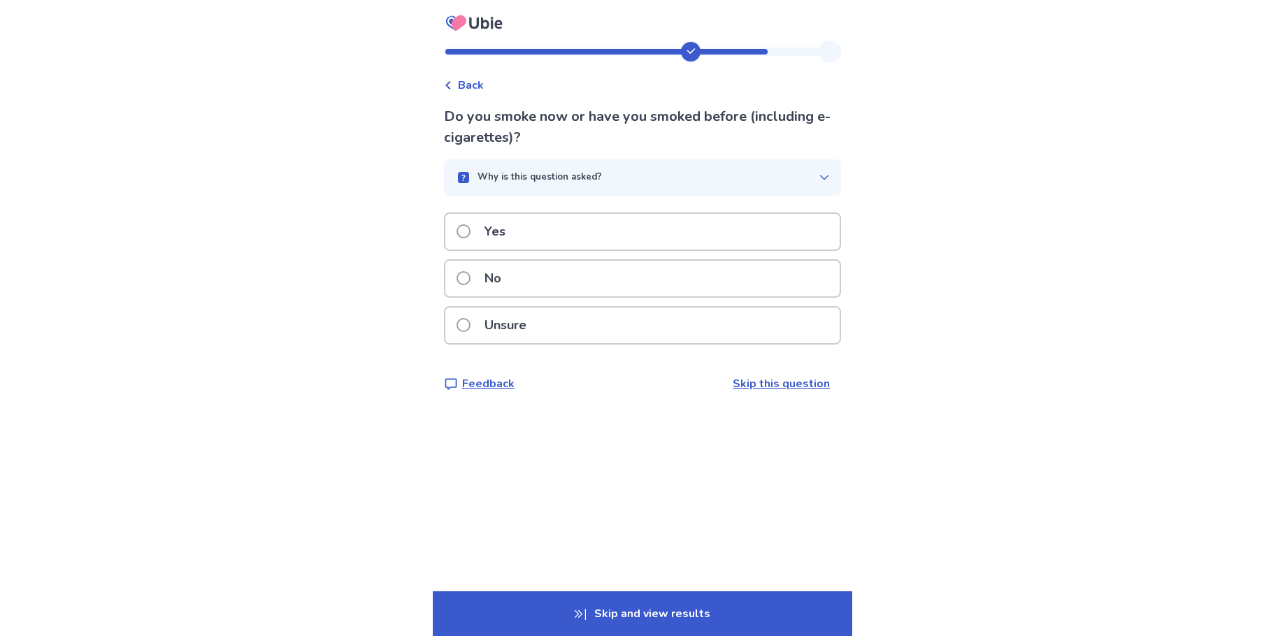
click at [619, 273] on div "No" at bounding box center [642, 279] width 394 height 36
click at [664, 292] on div "No" at bounding box center [642, 279] width 394 height 36
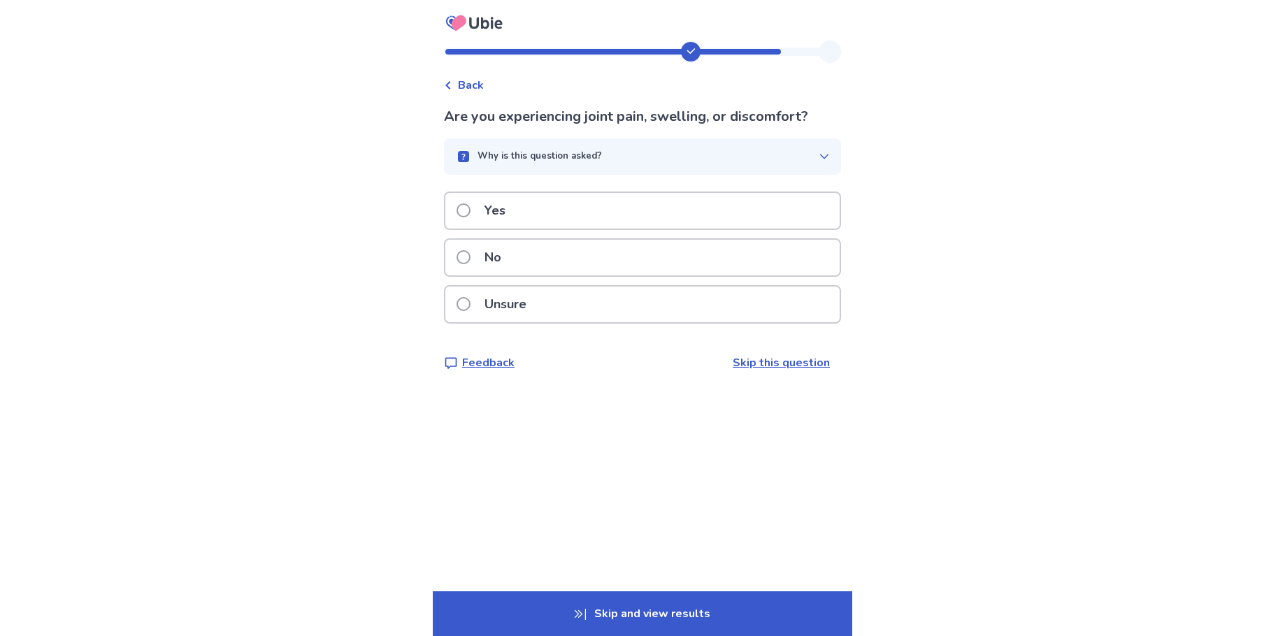
click at [641, 212] on div "Yes" at bounding box center [642, 211] width 394 height 36
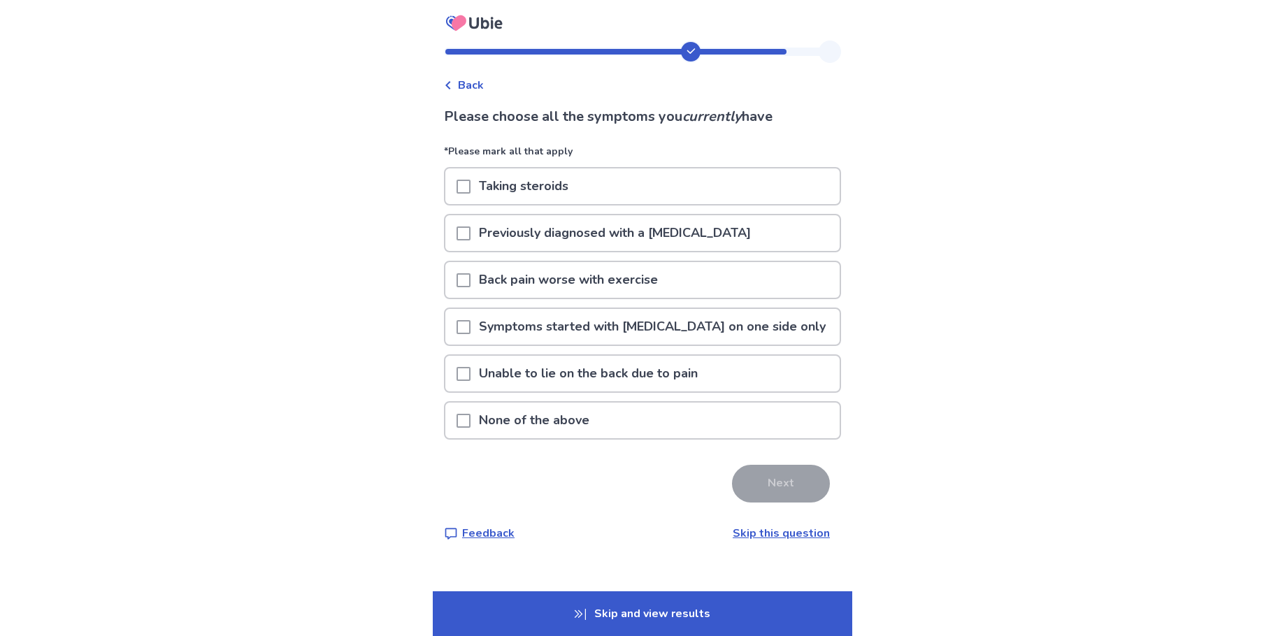
click at [587, 418] on p "None of the above" at bounding box center [534, 421] width 127 height 36
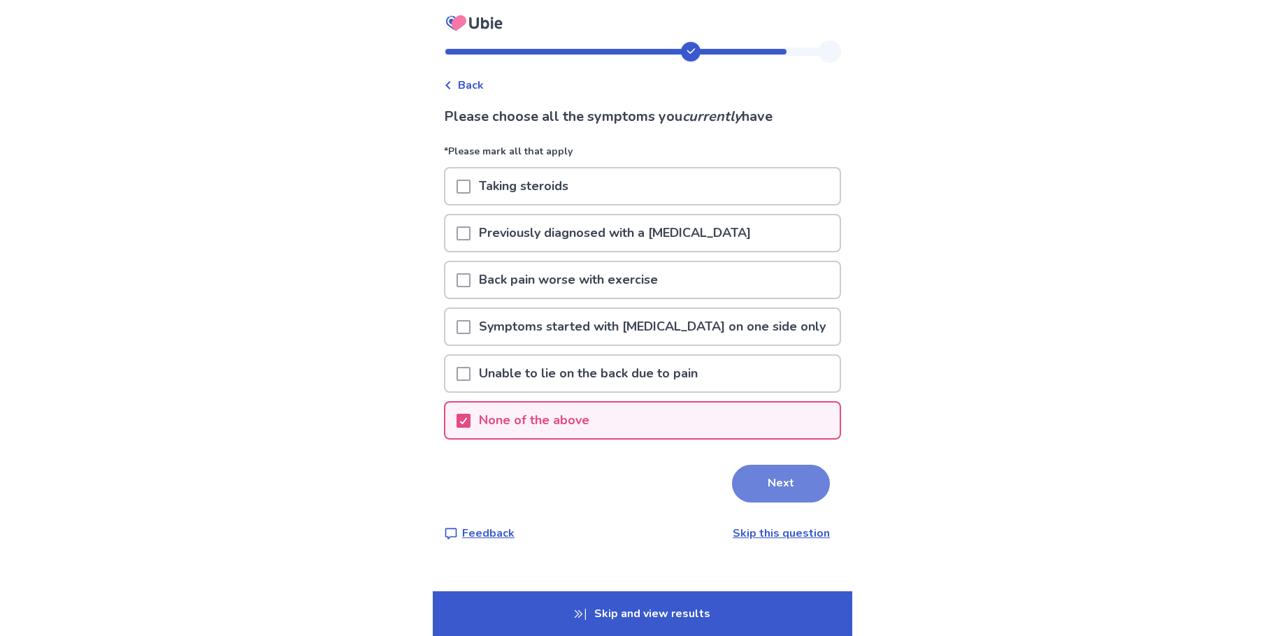
click at [744, 482] on button "Next" at bounding box center [781, 484] width 98 height 38
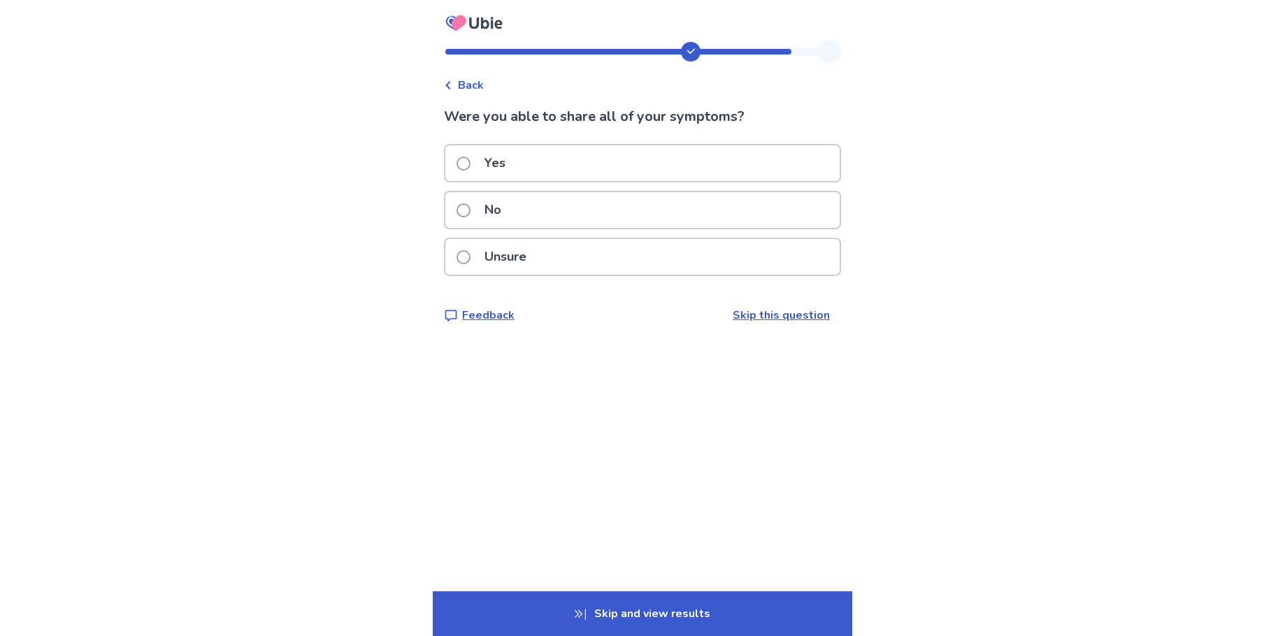
click at [591, 170] on div "Yes" at bounding box center [642, 163] width 394 height 36
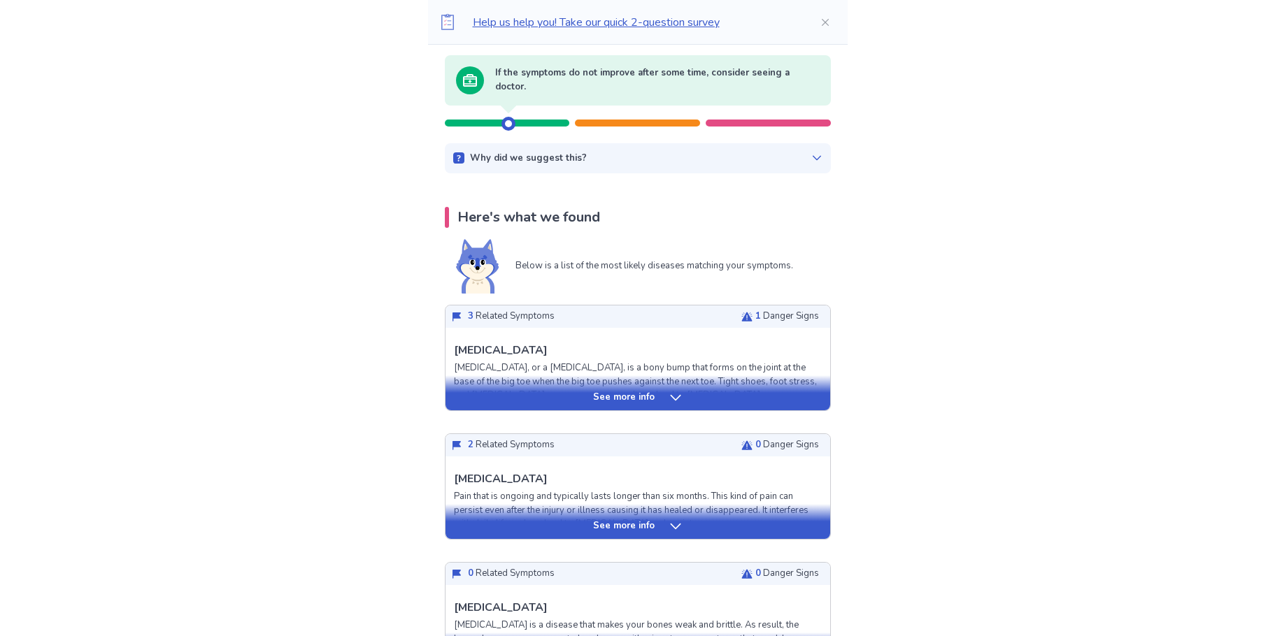
scroll to position [140, 0]
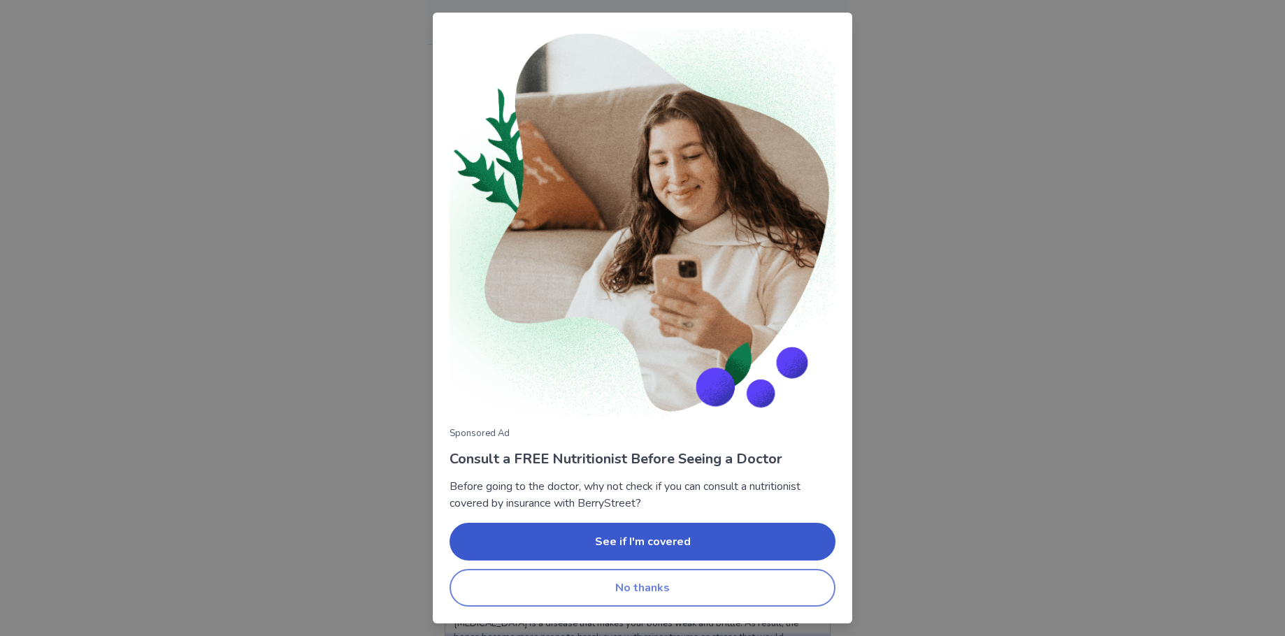
click at [747, 591] on button "No thanks" at bounding box center [643, 588] width 386 height 38
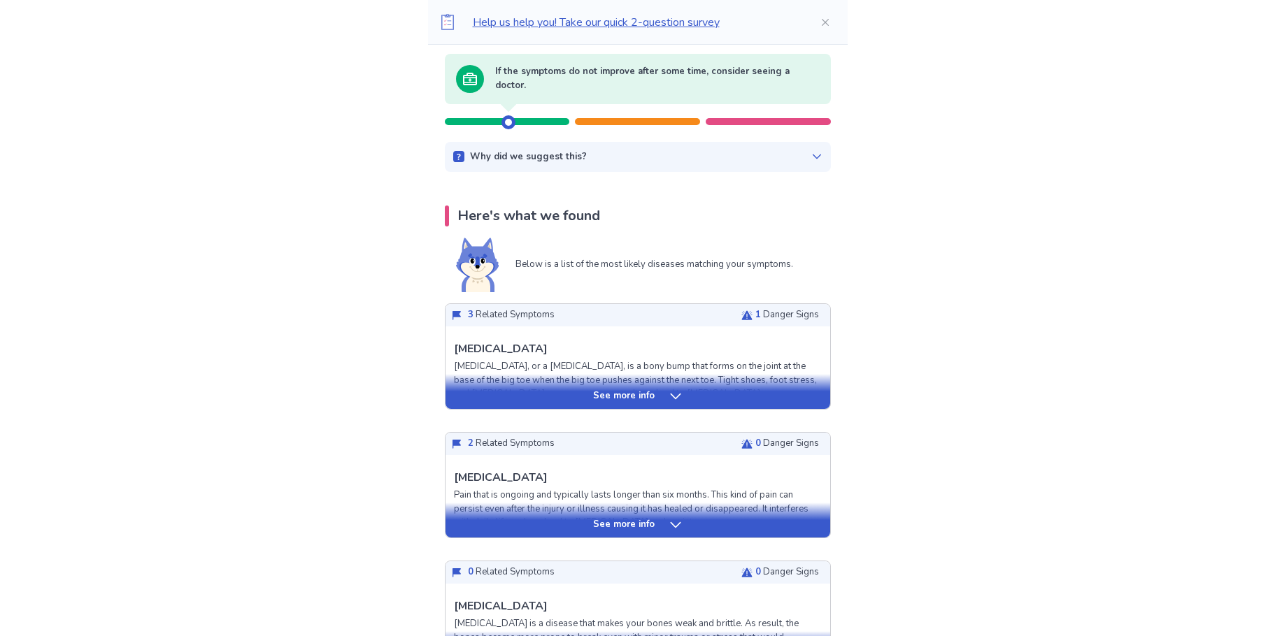
click at [578, 400] on div "See more info" at bounding box center [637, 396] width 385 height 14
